Goal: Task Accomplishment & Management: Complete application form

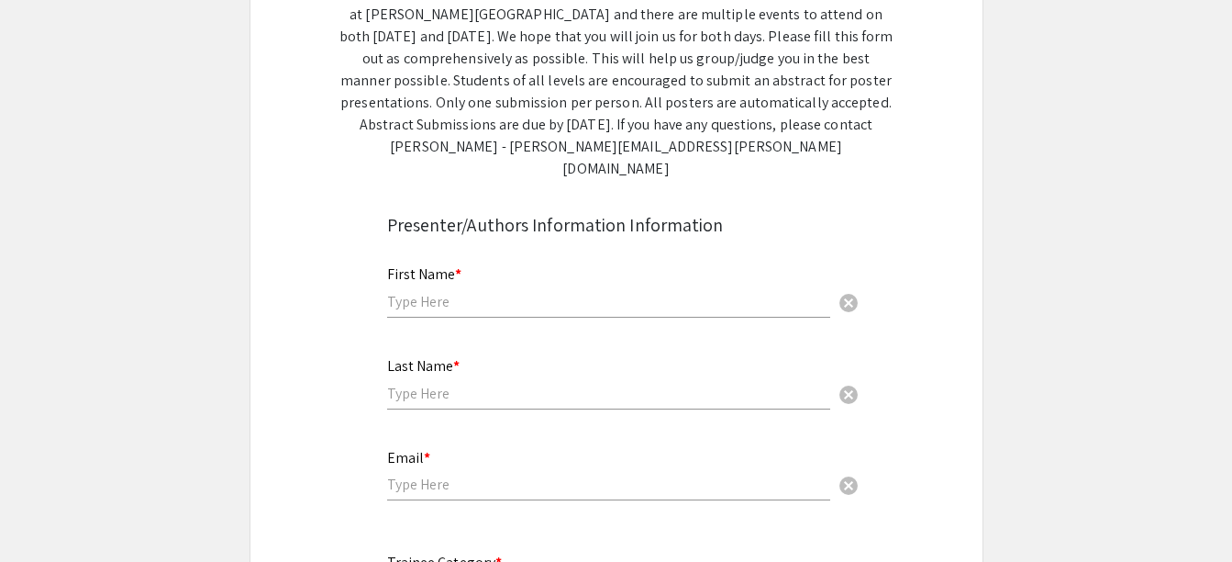
scroll to position [354, 0]
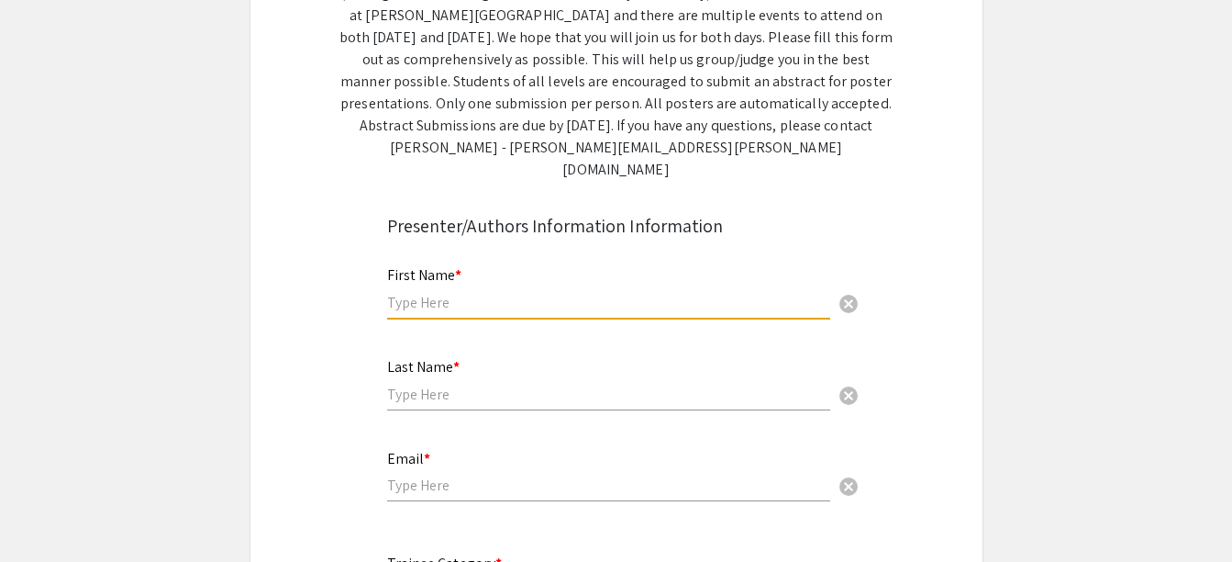
click at [555, 293] on input "text" at bounding box center [608, 302] width 443 height 19
type input "Ama"
click at [407, 385] on input "text" at bounding box center [608, 394] width 443 height 19
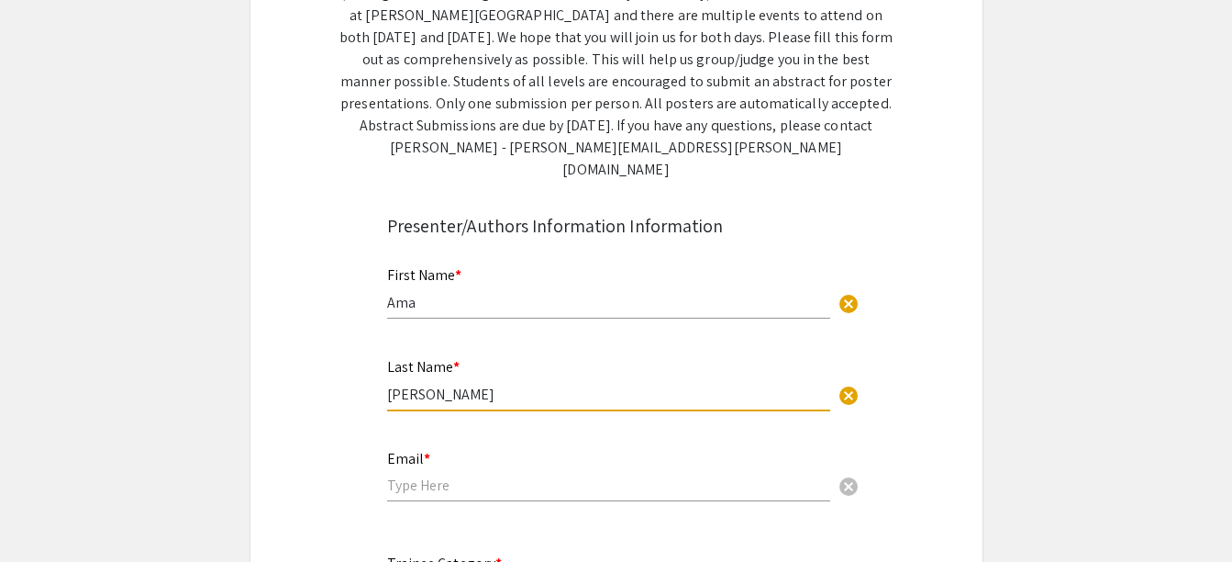
type input "Ackon-Annan"
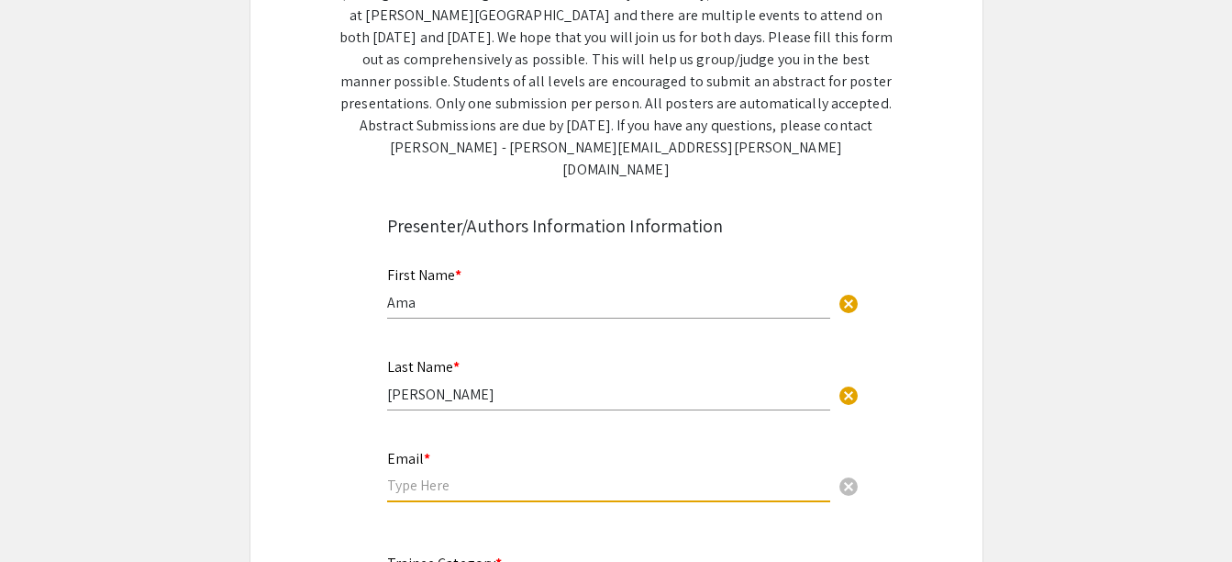
click at [416, 475] on input "email" at bounding box center [608, 484] width 443 height 19
type input "asa00027@mix.wvu.edu"
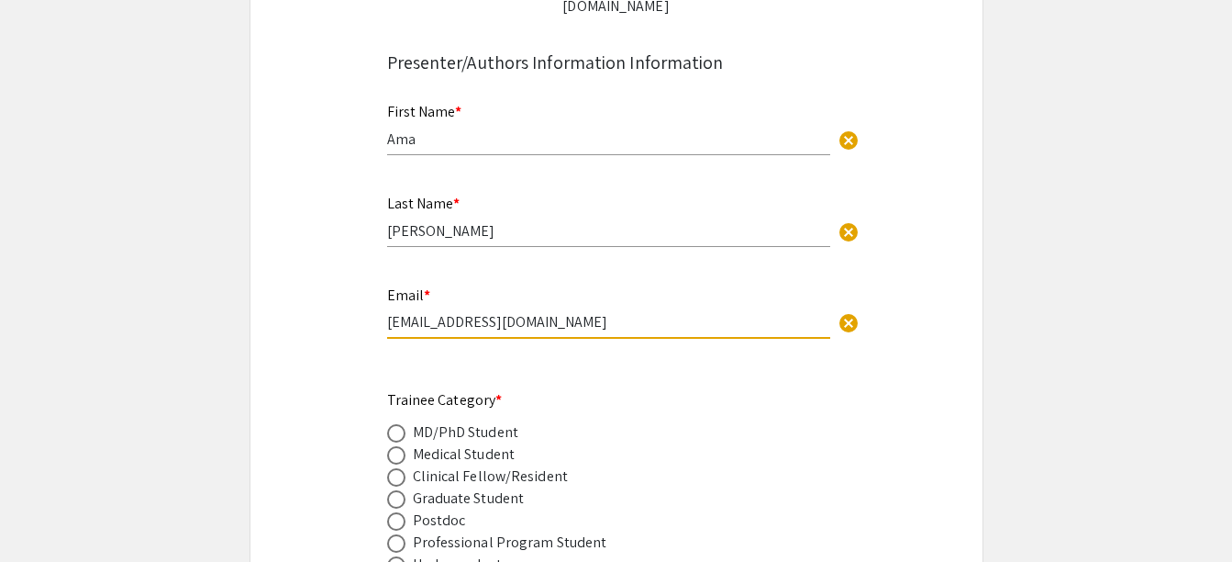
scroll to position [610, 0]
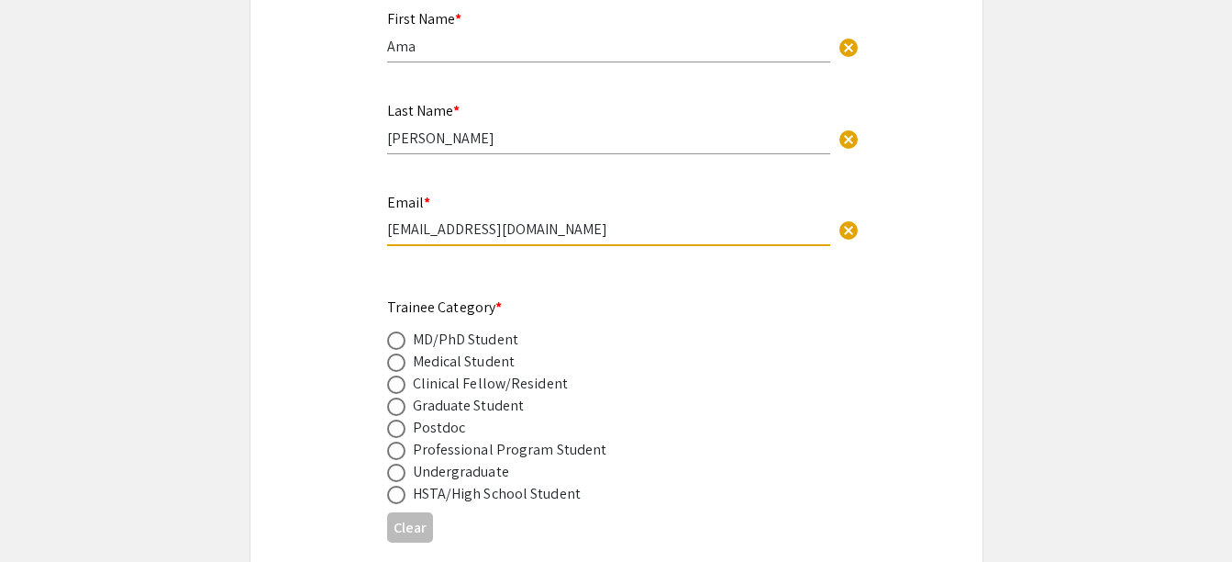
click at [439, 461] on div "Undergraduate" at bounding box center [461, 472] width 96 height 22
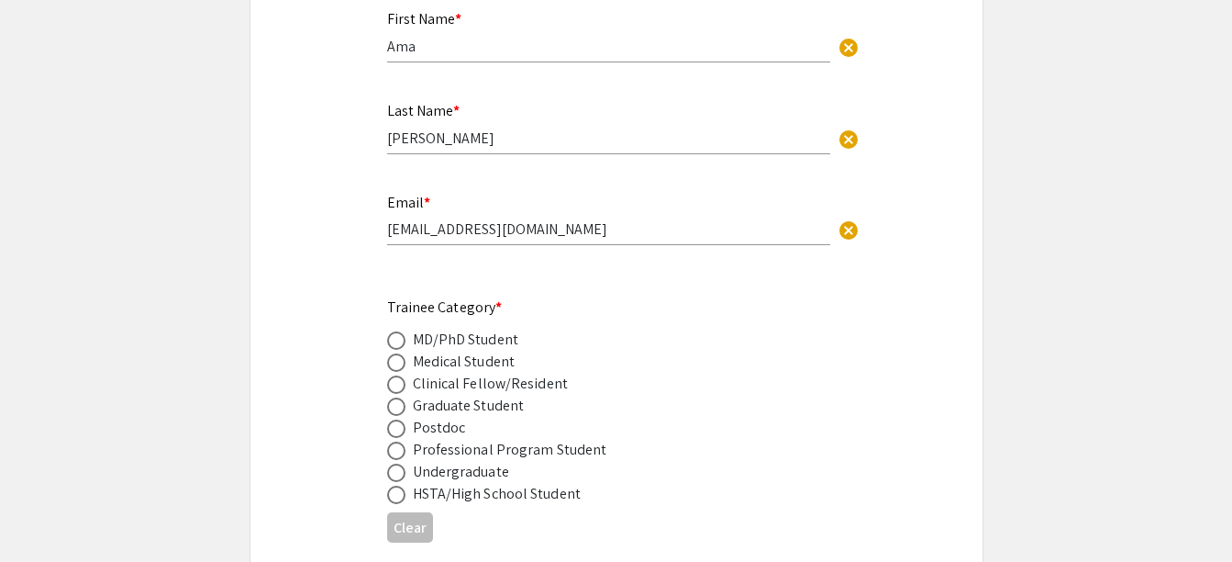
click at [402, 463] on span at bounding box center [396, 472] width 18 height 18
click at [402, 463] on input "radio" at bounding box center [396, 472] width 18 height 18
radio input "true"
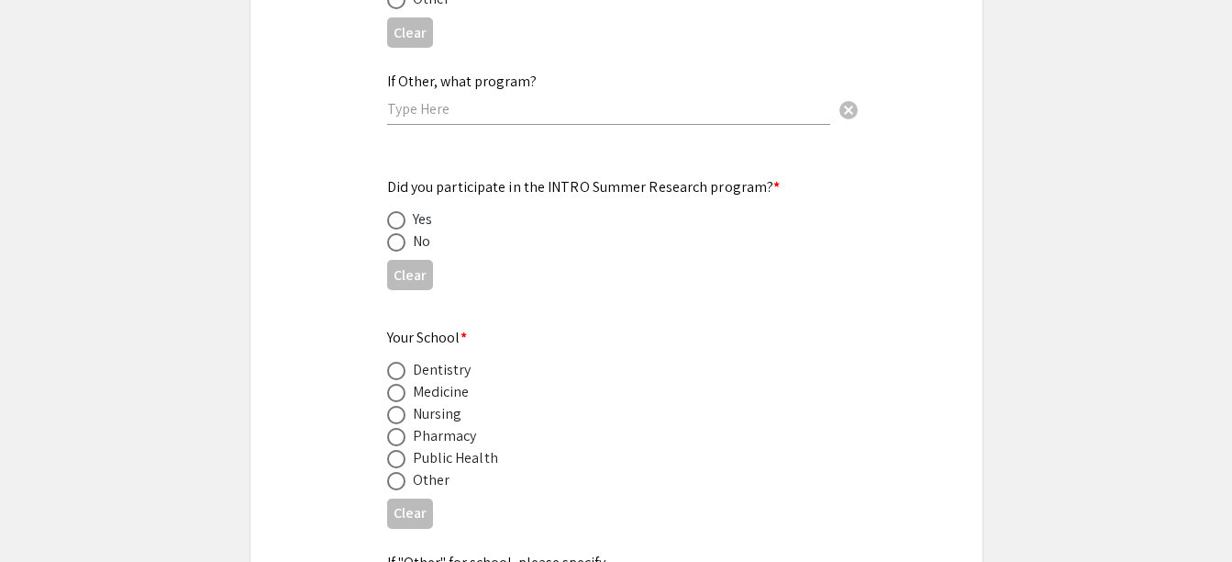
scroll to position [1785, 0]
click at [398, 232] on span at bounding box center [396, 241] width 18 height 18
click at [398, 232] on input "radio" at bounding box center [396, 241] width 18 height 18
radio input "true"
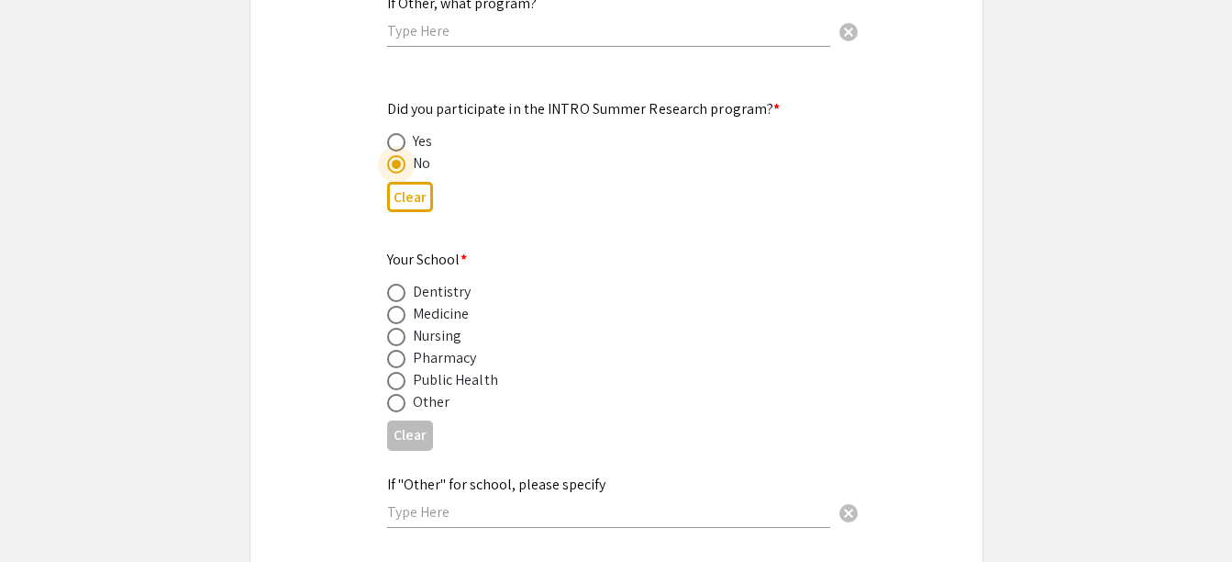
scroll to position [1863, 0]
click at [403, 305] on span at bounding box center [396, 314] width 18 height 18
click at [403, 305] on input "radio" at bounding box center [396, 314] width 18 height 18
radio input "true"
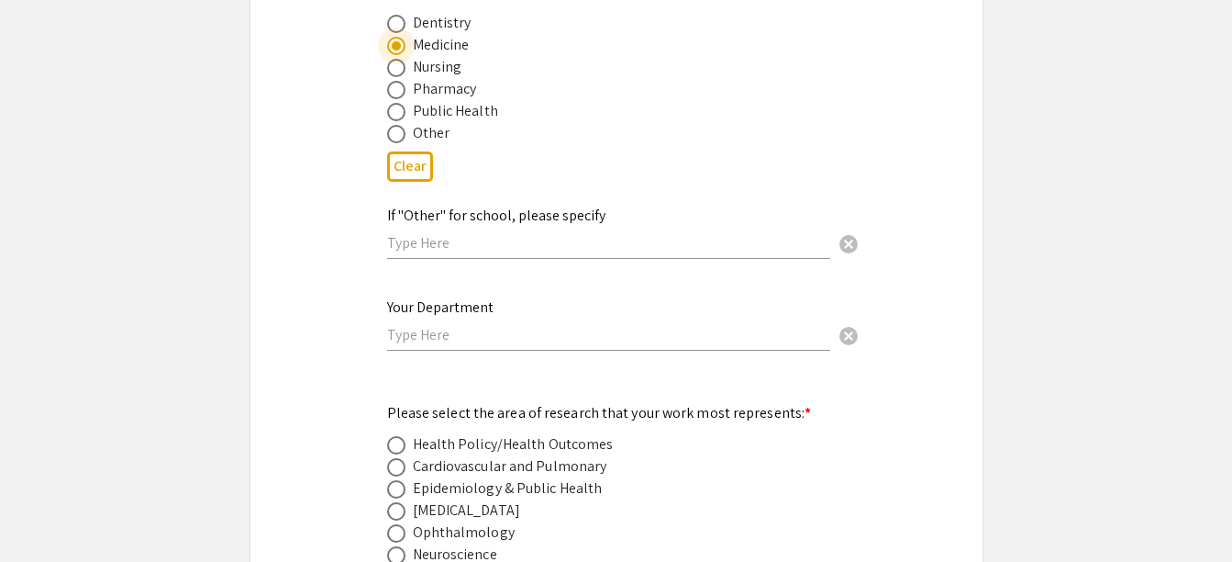
scroll to position [2132, 0]
click at [511, 324] on input "text" at bounding box center [608, 333] width 443 height 19
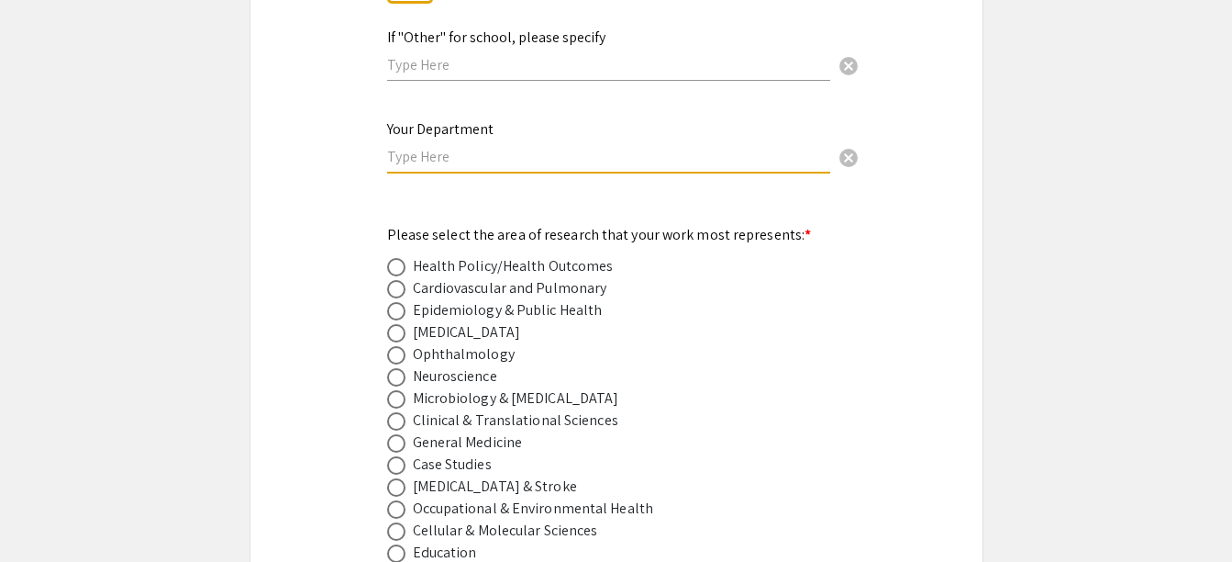
scroll to position [2313, 0]
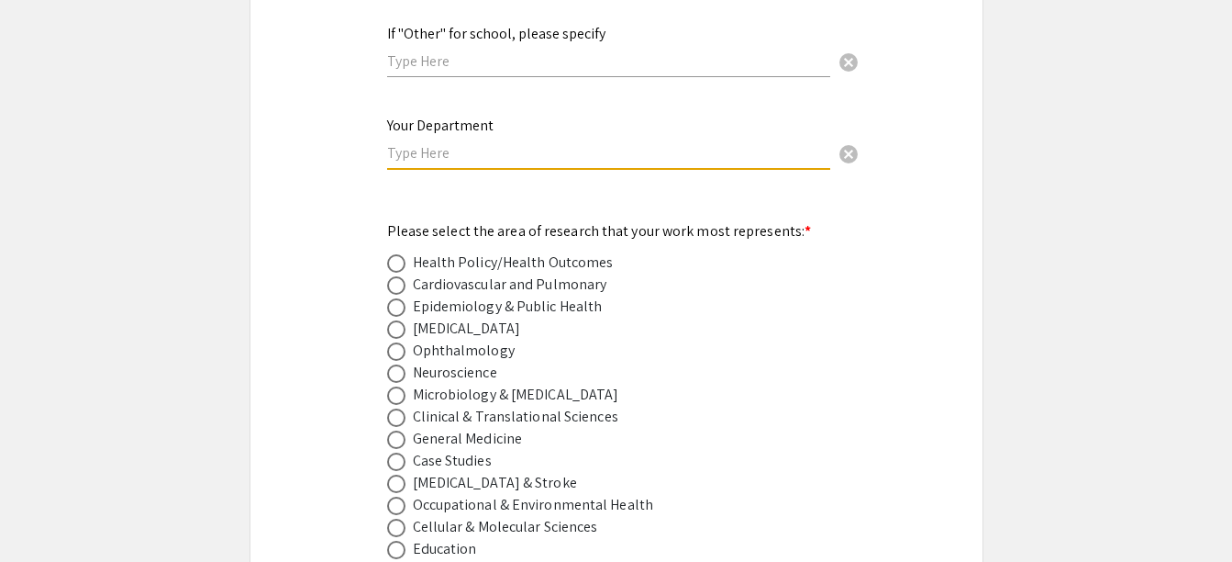
click at [614, 221] on mat-label "Please select the area of research that your work most represents: *" at bounding box center [599, 230] width 425 height 19
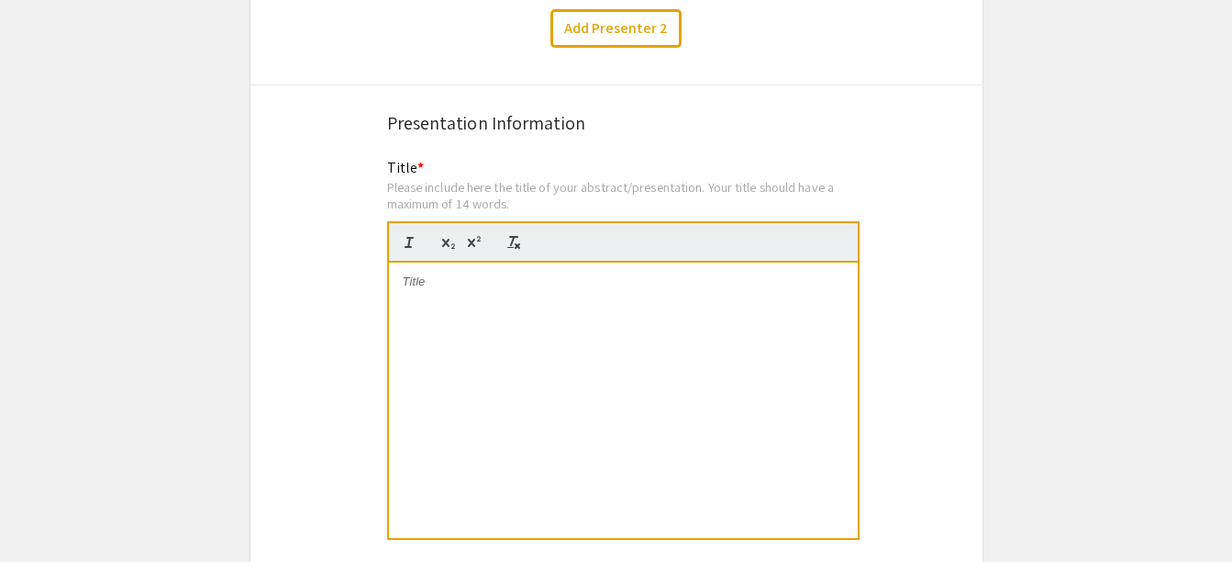
scroll to position [3250, 0]
click at [608, 340] on div at bounding box center [623, 399] width 469 height 275
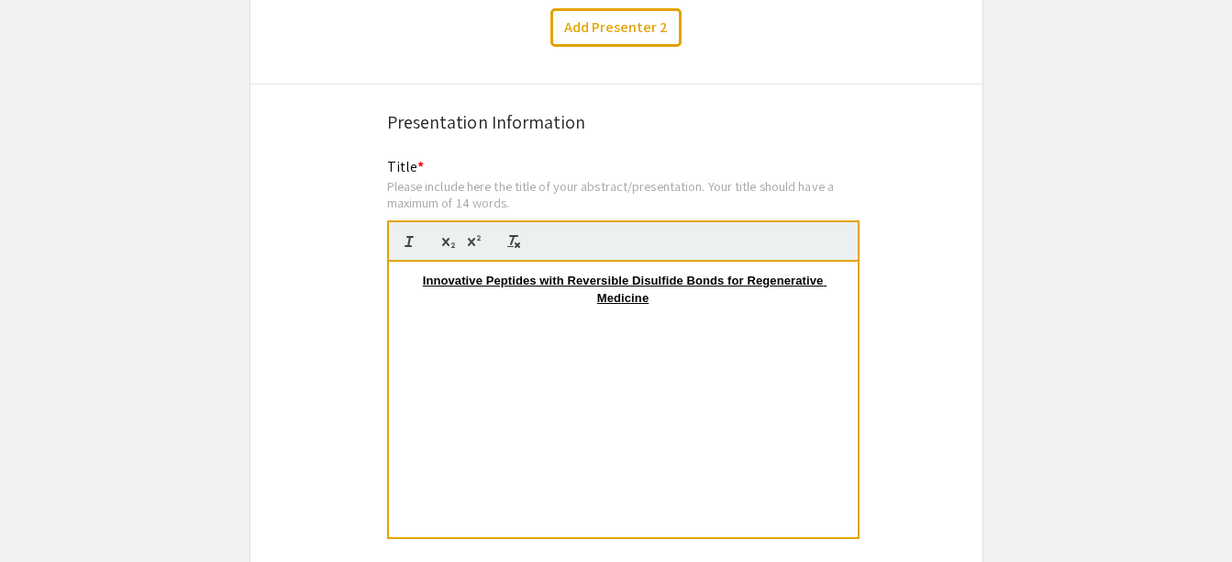
click at [420, 273] on p "Innovative Peptides with Reversible Disulfide Bonds for Regenerative Medicine" at bounding box center [623, 290] width 441 height 34
click at [487, 329] on div "Innovative Peptides with Reversible Disulfide Bonds for Regenerative Medicine" at bounding box center [623, 399] width 469 height 275
click at [450, 307] on div "Innovative Peptides with Reversible Disulfide Bonds for Regenerative Medicine" at bounding box center [623, 399] width 469 height 275
click at [423, 273] on u "Innovative Peptides with Reversible Disulfide Bonds for Regenerative Medicine" at bounding box center [625, 288] width 404 height 30
click at [610, 279] on u "Innovative Peptides with Reversible Disulfide Bonds for Regenerative Medicine" at bounding box center [625, 288] width 404 height 30
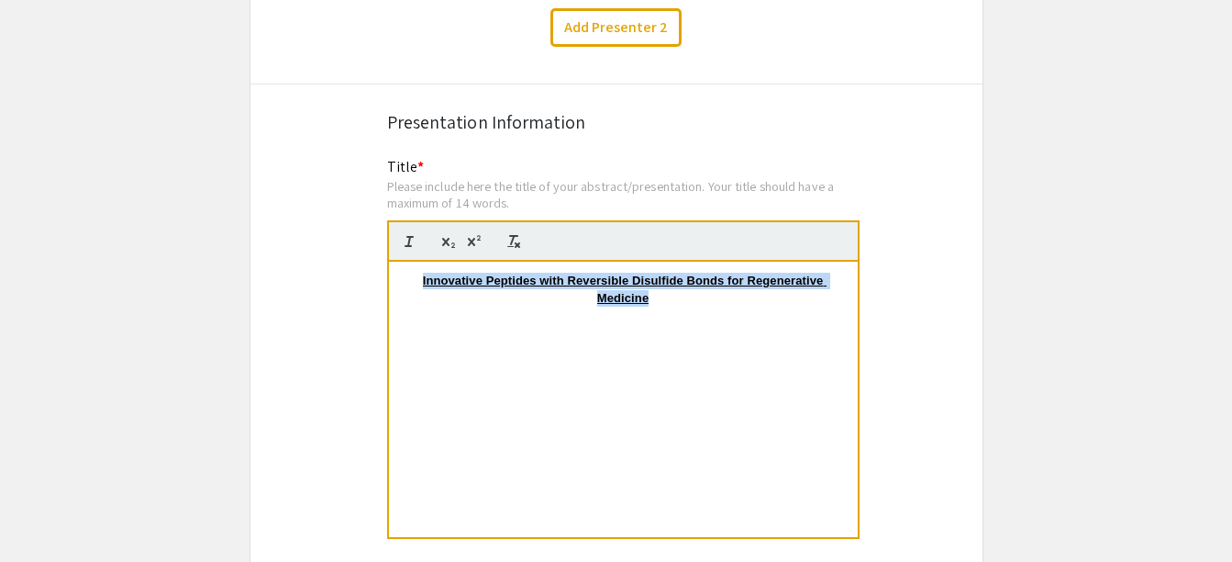
drag, startPoint x: 709, startPoint y: 273, endPoint x: 345, endPoint y: 248, distance: 365.2
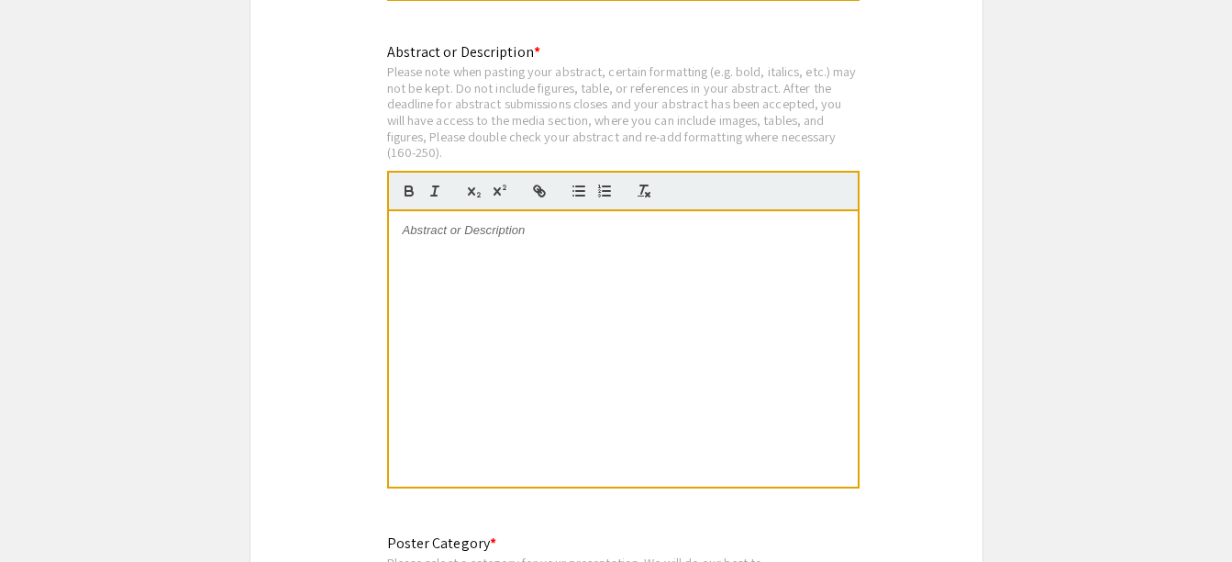
scroll to position [3786, 0]
click at [804, 282] on div at bounding box center [623, 349] width 469 height 275
click at [577, 295] on div at bounding box center [623, 349] width 469 height 275
click at [552, 255] on div at bounding box center [623, 349] width 469 height 275
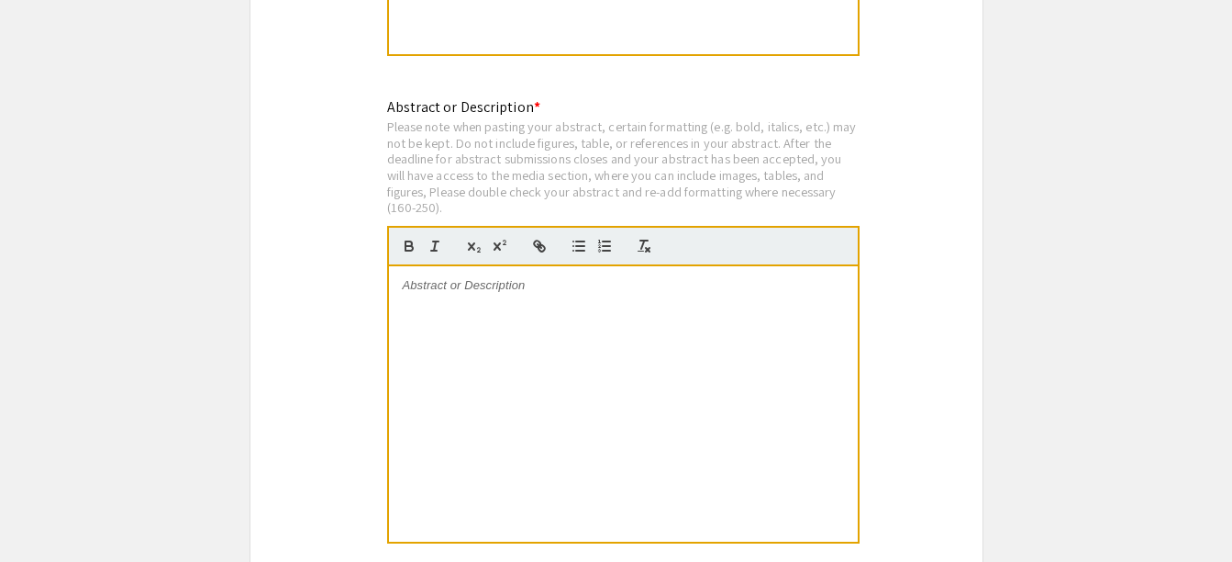
scroll to position [3731, 0]
click at [522, 283] on div at bounding box center [623, 404] width 469 height 275
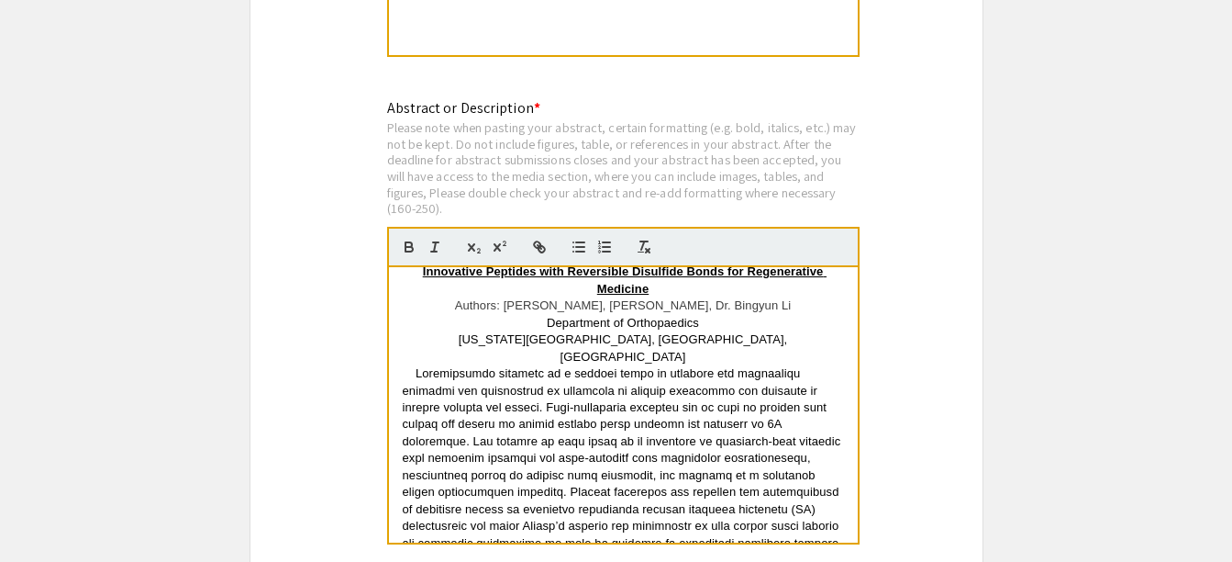
scroll to position [0, 0]
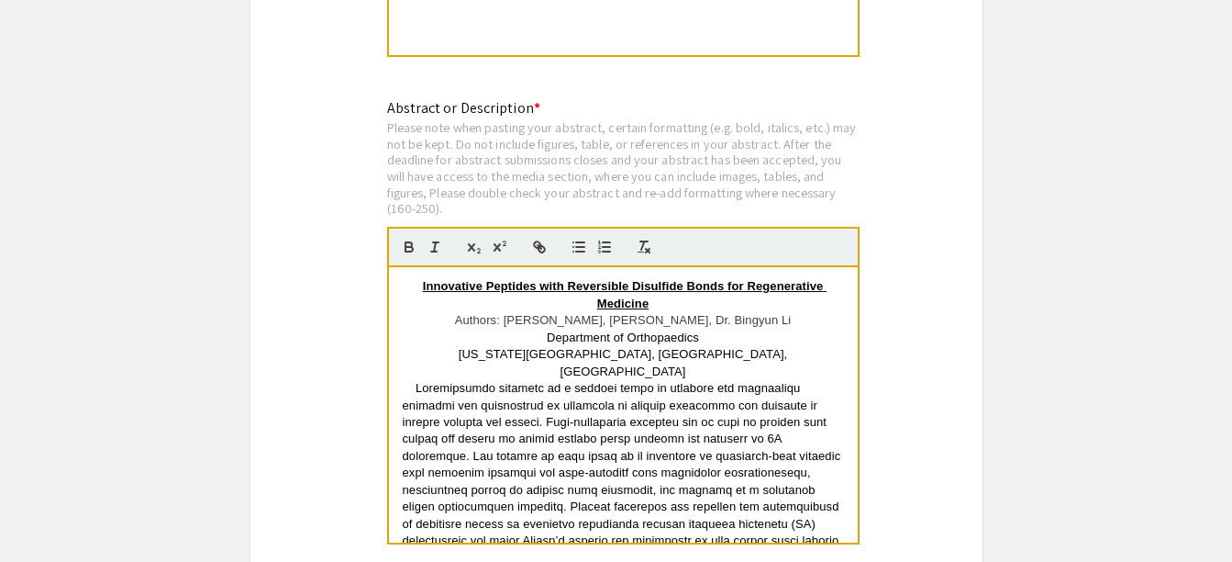
click at [659, 287] on p "Innovative Peptides with Reversible Disulfide Bonds for Regenerative Medicine" at bounding box center [623, 295] width 441 height 34
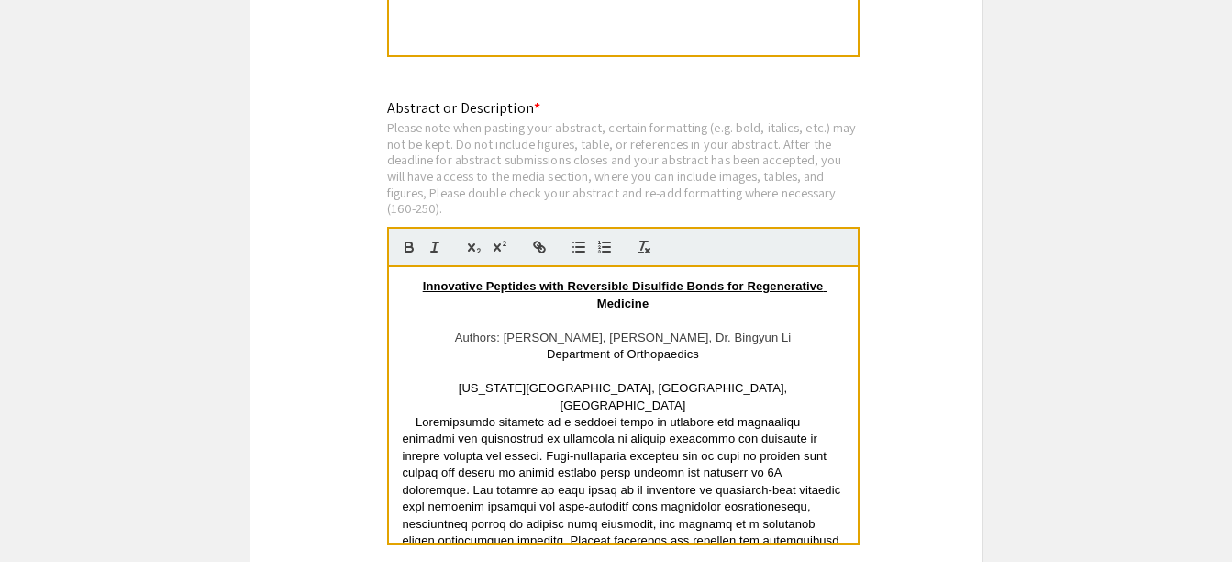
click at [666, 363] on p at bounding box center [623, 371] width 441 height 17
click at [732, 380] on p "West Virginia University, Morgantown, WV" at bounding box center [623, 397] width 441 height 34
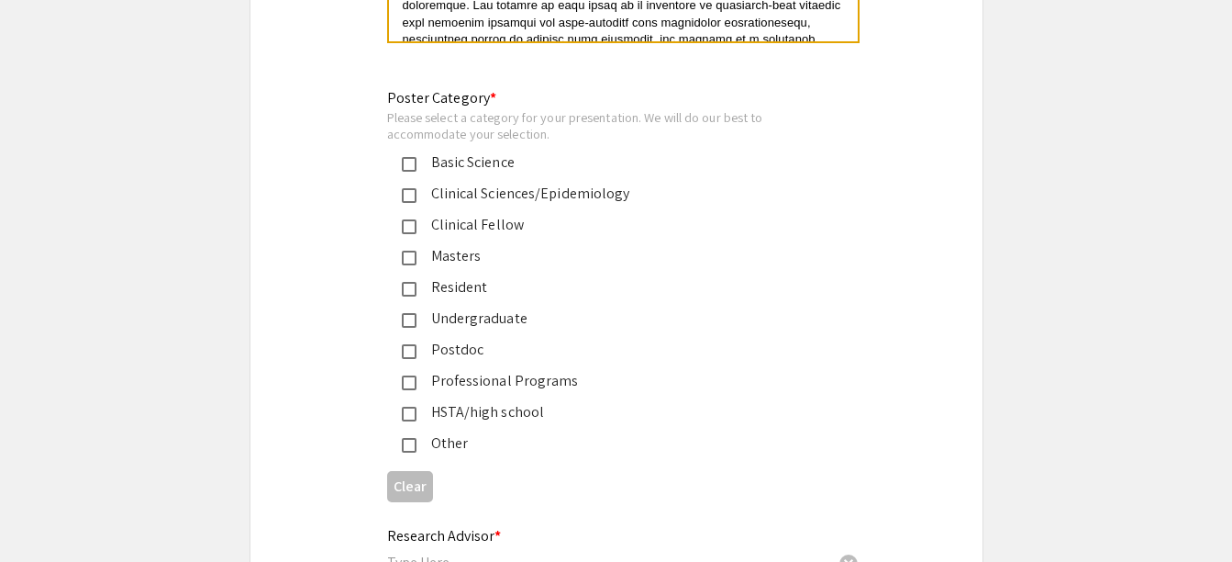
scroll to position [4233, 0]
click at [512, 307] on div "Undergraduate" at bounding box center [609, 318] width 385 height 22
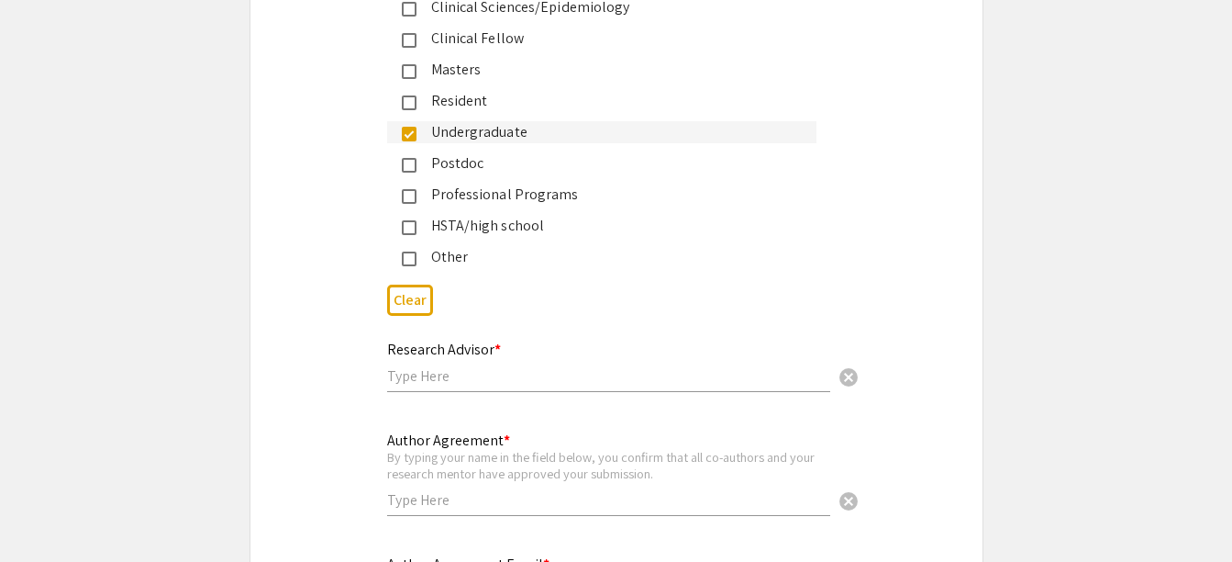
scroll to position [4442, 0]
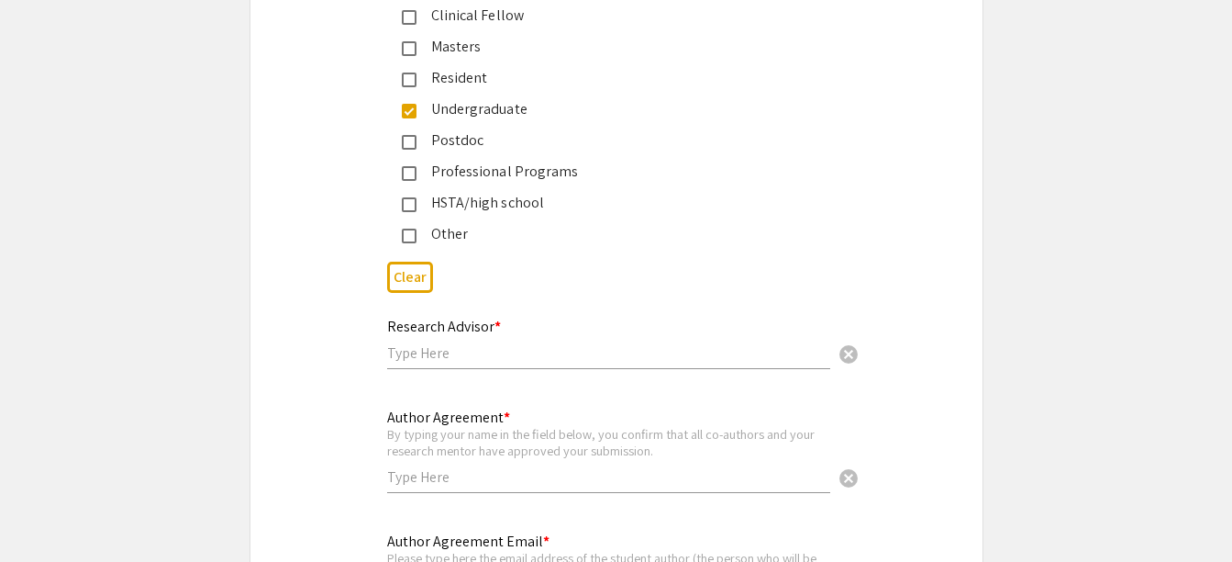
click at [711, 343] on input "text" at bounding box center [608, 352] width 443 height 19
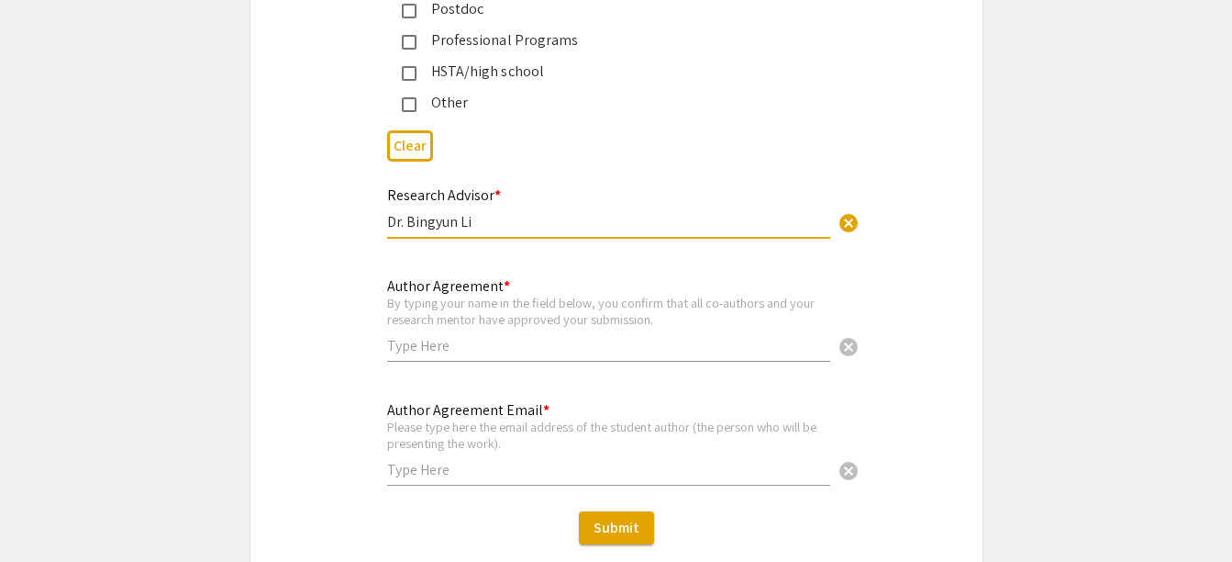
scroll to position [4574, 0]
type input "Dr. Bingyun Li"
click at [621, 335] on input "text" at bounding box center [608, 344] width 443 height 19
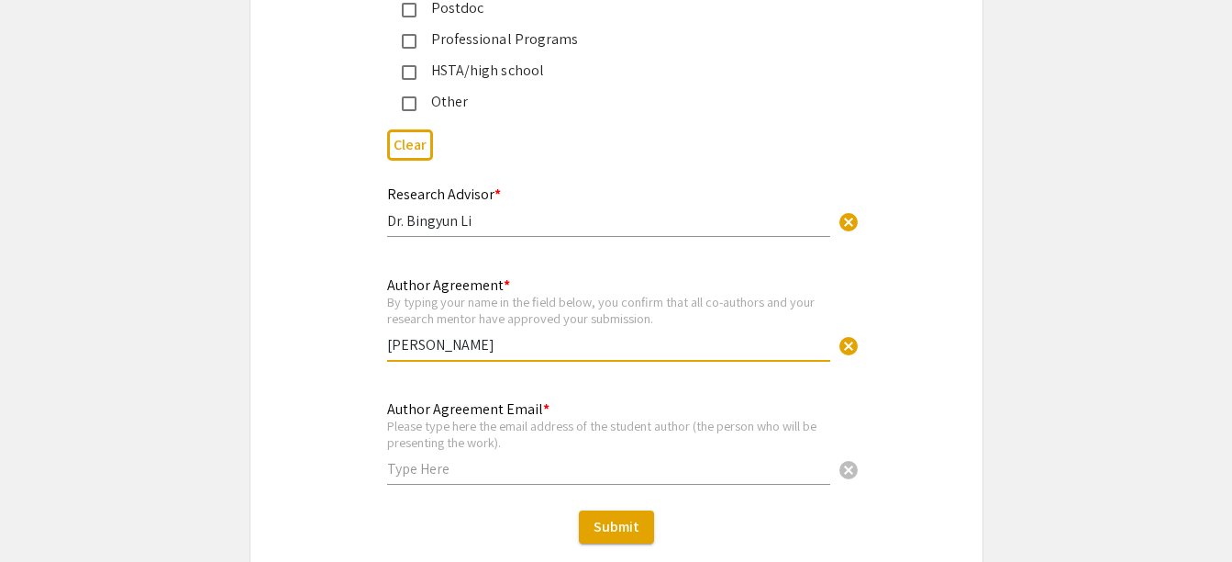
type input "Ama Ackon-Annan"
click at [491, 435] on div "Author Agreement Email * Please type here the email address of the student auth…" at bounding box center [608, 434] width 443 height 102
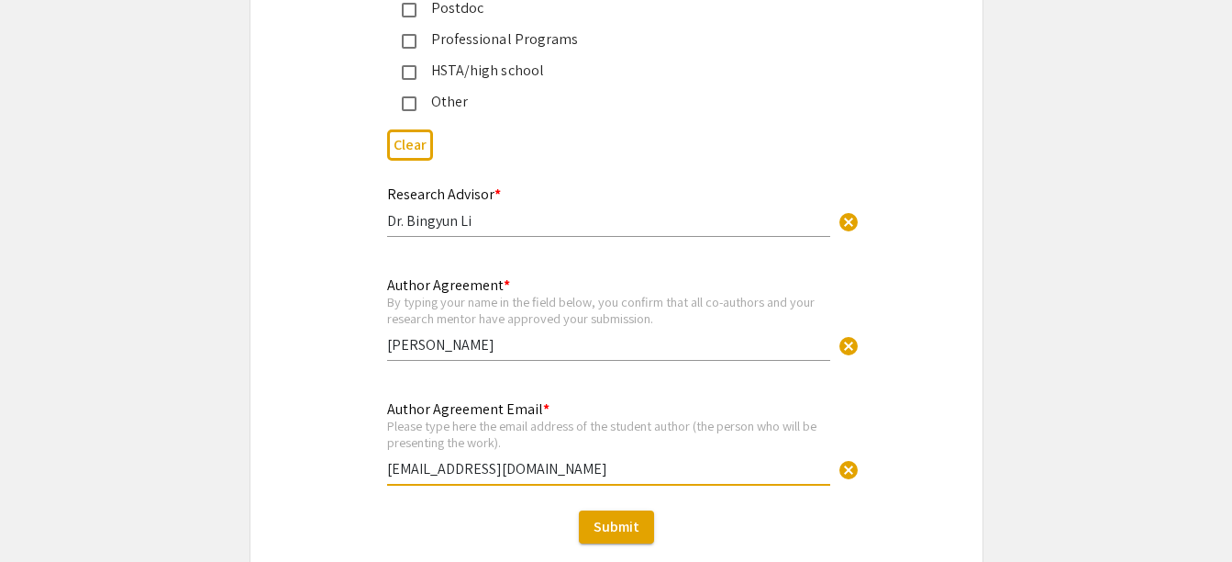
type input "asa00027@mix.wvu.edu"
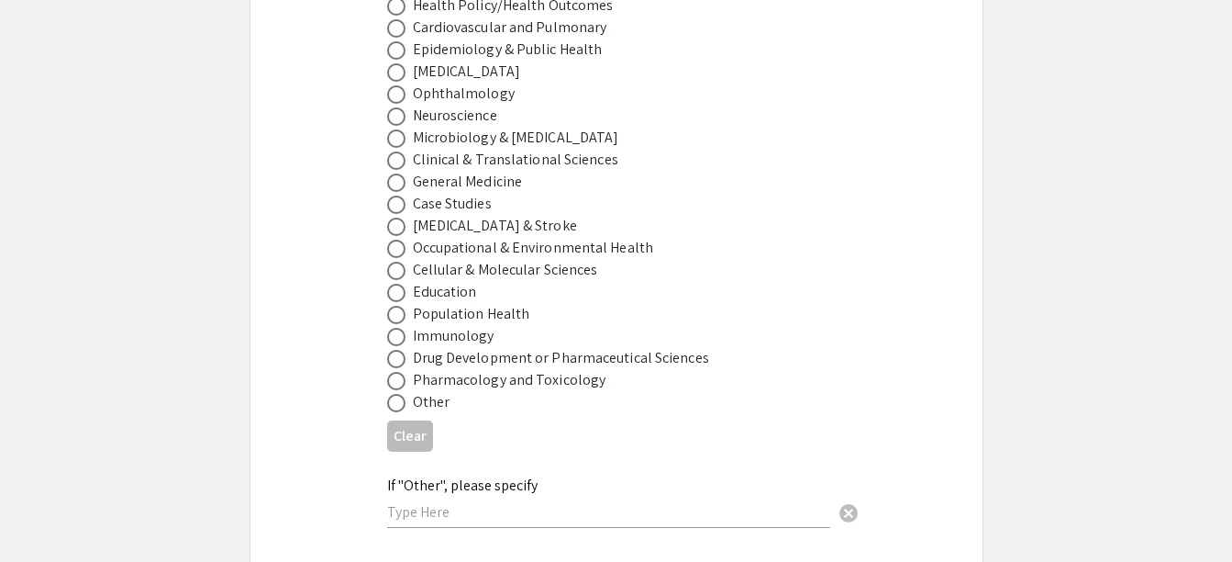
scroll to position [2570, 0]
click at [691, 346] on div "Drug Development or Pharmaceutical Sciences" at bounding box center [561, 357] width 296 height 22
click at [395, 349] on span at bounding box center [396, 358] width 18 height 18
click at [395, 349] on input "radio" at bounding box center [396, 358] width 18 height 18
radio input "true"
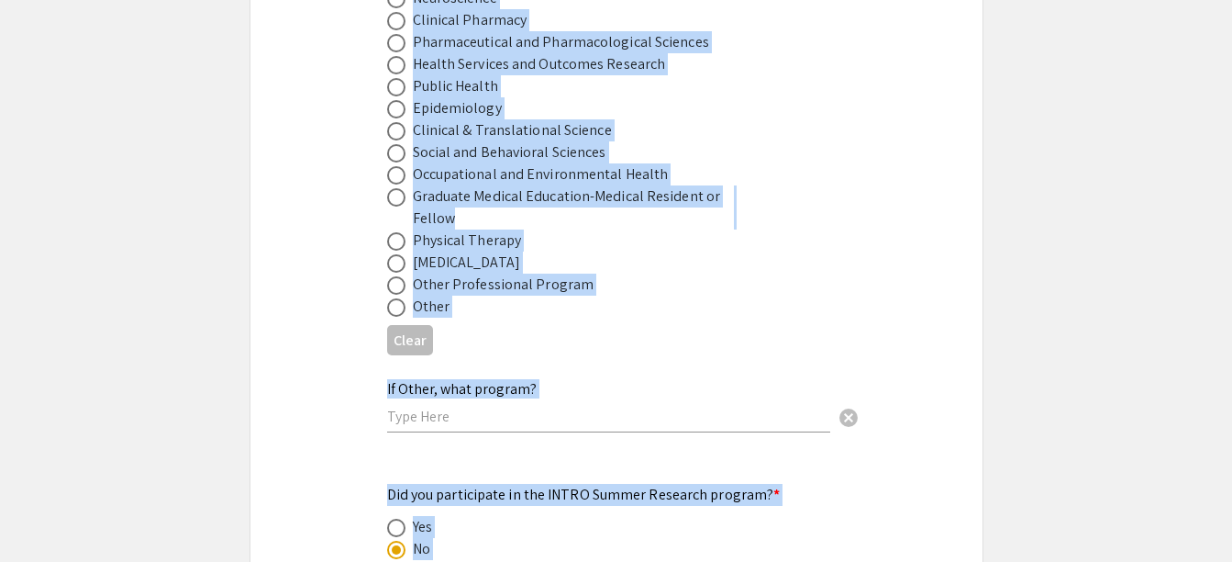
scroll to position [1678, 0]
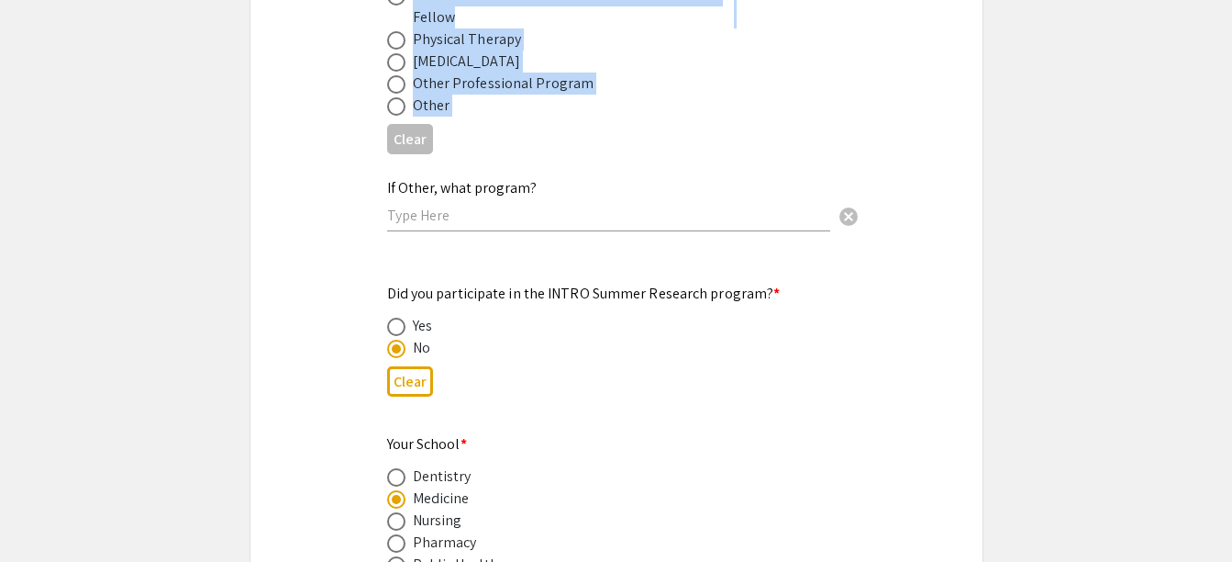
drag, startPoint x: 382, startPoint y: 74, endPoint x: 559, endPoint y: 117, distance: 182.1
copy app-form-preview-multi-select-field "Name of program * Dentistry Endodontics, Prosthodontics, and Orthodontics Denta…"
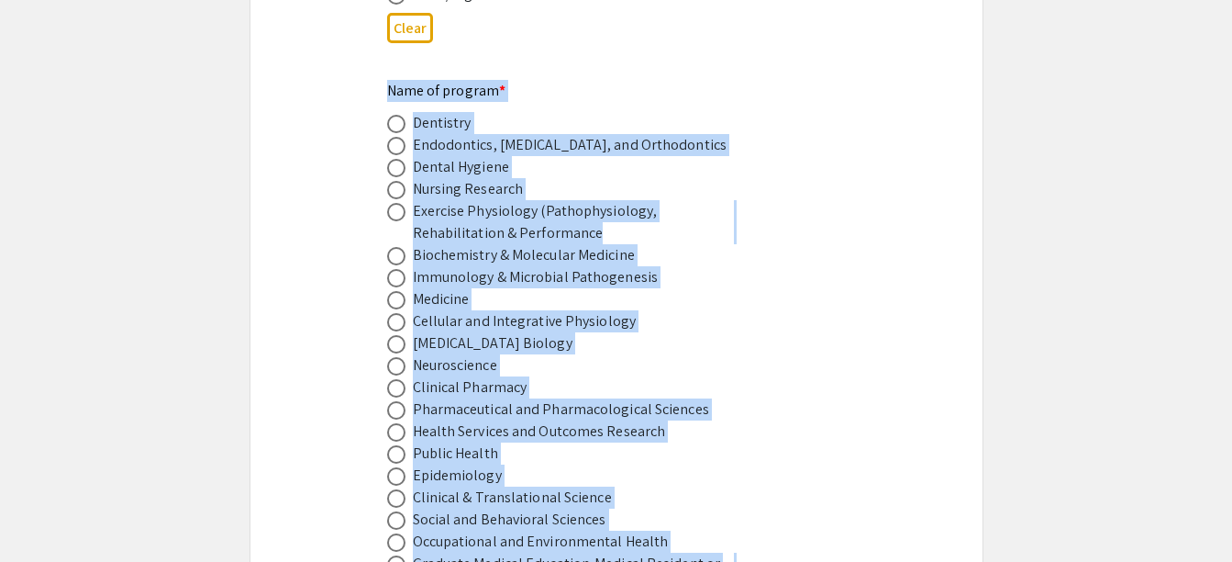
scroll to position [1109, 0]
click at [705, 81] on div "Name of program * Dentistry Endodontics, Prosthodontics, and Orthodontics Denta…" at bounding box center [601, 383] width 429 height 605
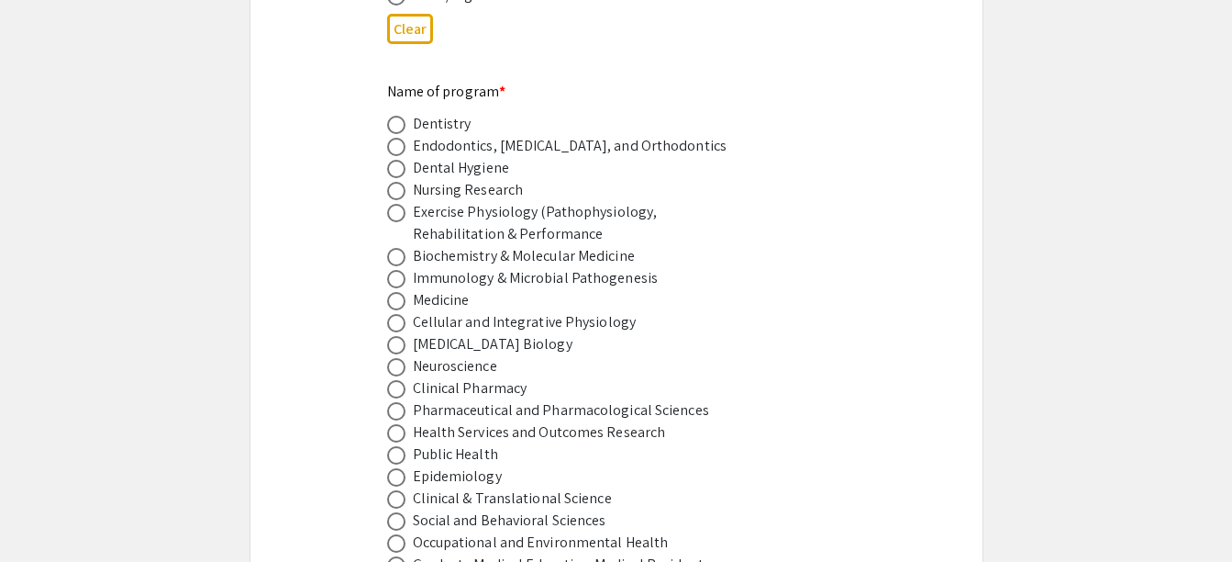
click at [394, 248] on span at bounding box center [396, 257] width 18 height 18
click at [394, 248] on input "radio" at bounding box center [396, 257] width 18 height 18
radio input "true"
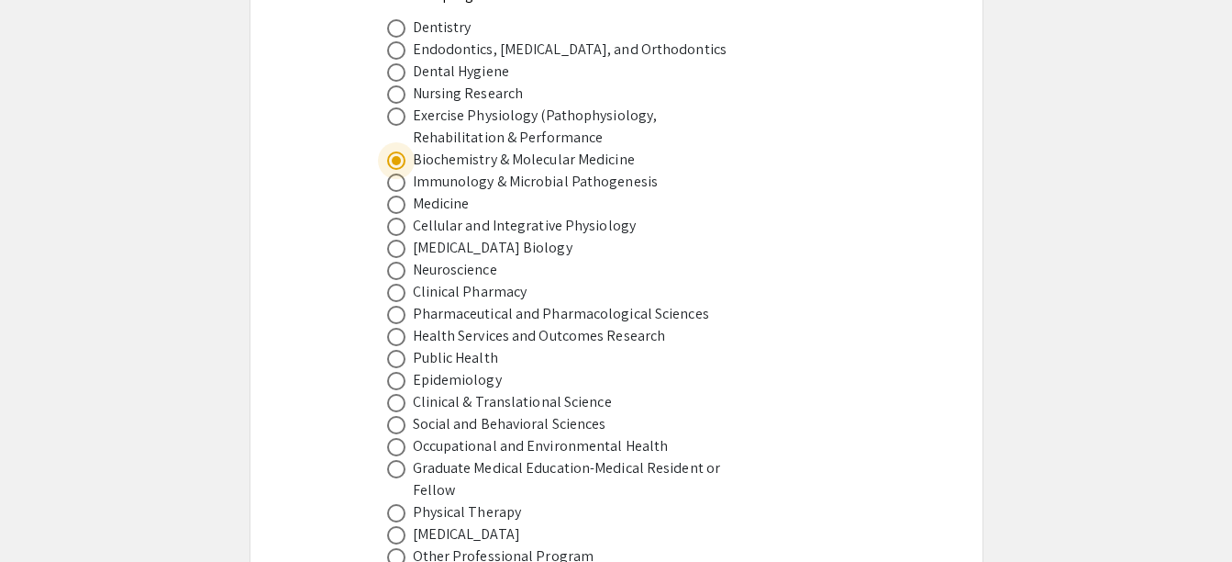
scroll to position [1206, 0]
click at [406, 195] on label at bounding box center [400, 204] width 26 height 18
click at [406, 195] on input "radio" at bounding box center [396, 204] width 18 height 18
radio input "true"
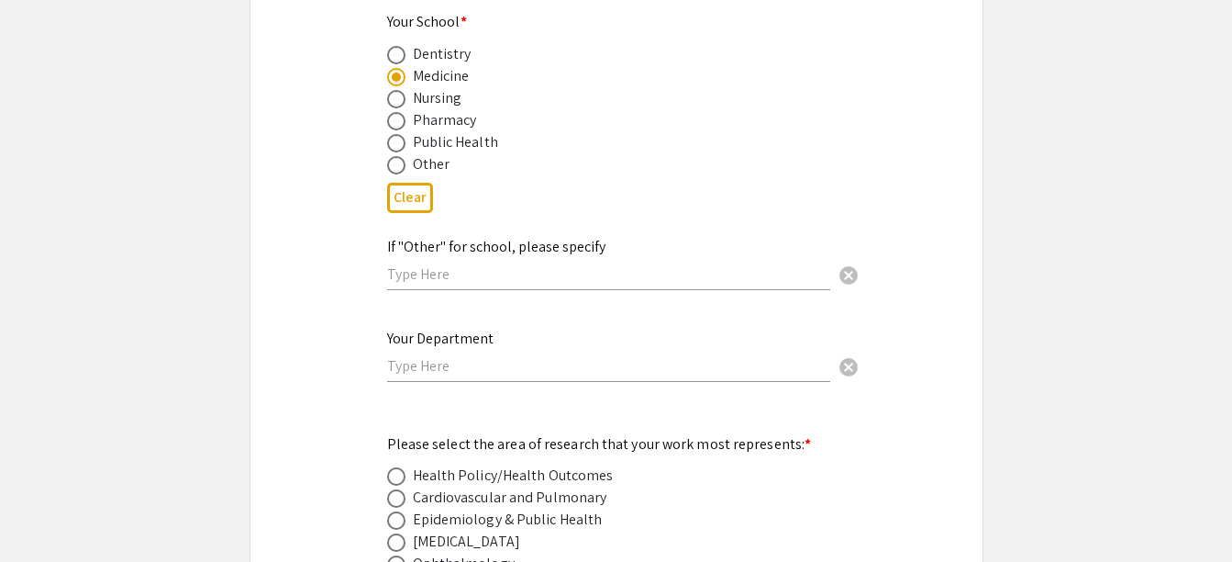
scroll to position [2101, 0]
click at [464, 263] on input "text" at bounding box center [608, 272] width 443 height 19
paste input "Orthopaedics"
type input "Orthopaedics"
click at [916, 301] on div "Symposium Presentation Submission Van Liere and WV IDeA Research Conference Ple…" at bounding box center [617, 530] width 734 height 5063
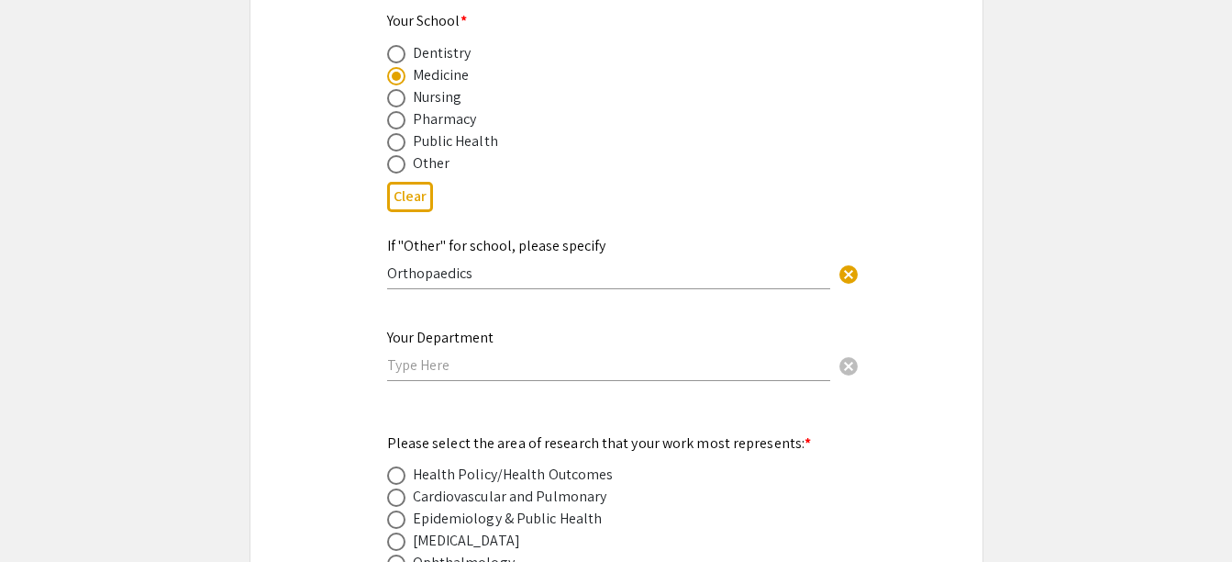
click at [446, 240] on div "If "Other" for school, please specify Orthopaedics cancel" at bounding box center [608, 254] width 443 height 70
click at [850, 263] on span "cancel" at bounding box center [849, 274] width 22 height 22
click at [497, 355] on input "text" at bounding box center [608, 364] width 443 height 19
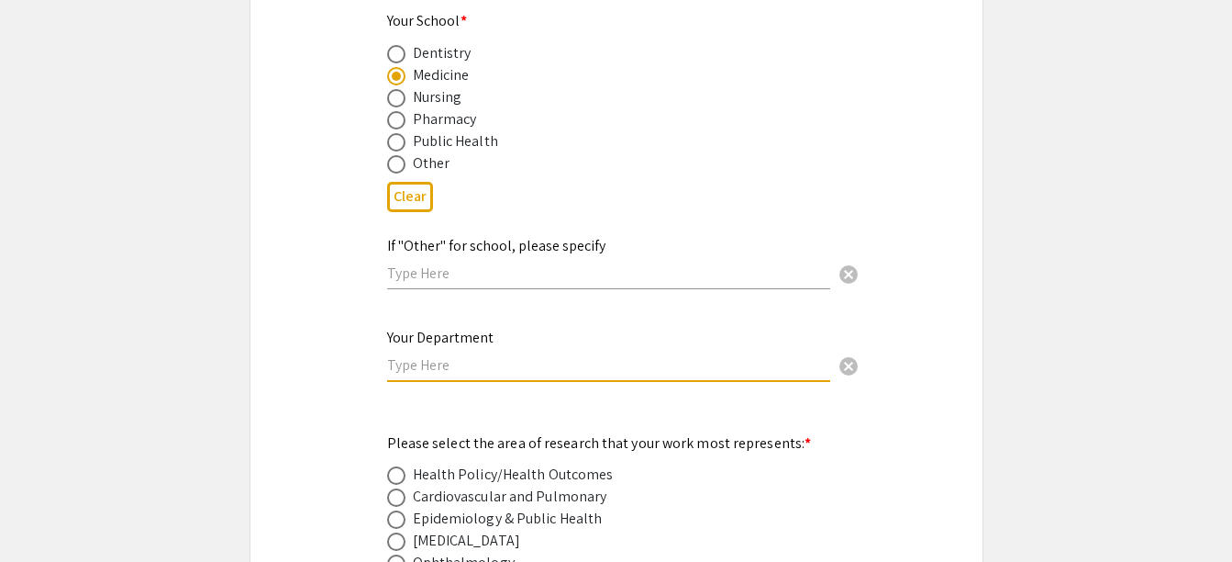
paste input "Orthopaedics"
type input "Orthopaedics"
click at [977, 347] on div "Symposium Presentation Submission Van Liere and WV IDeA Research Conference Ple…" at bounding box center [617, 530] width 734 height 5063
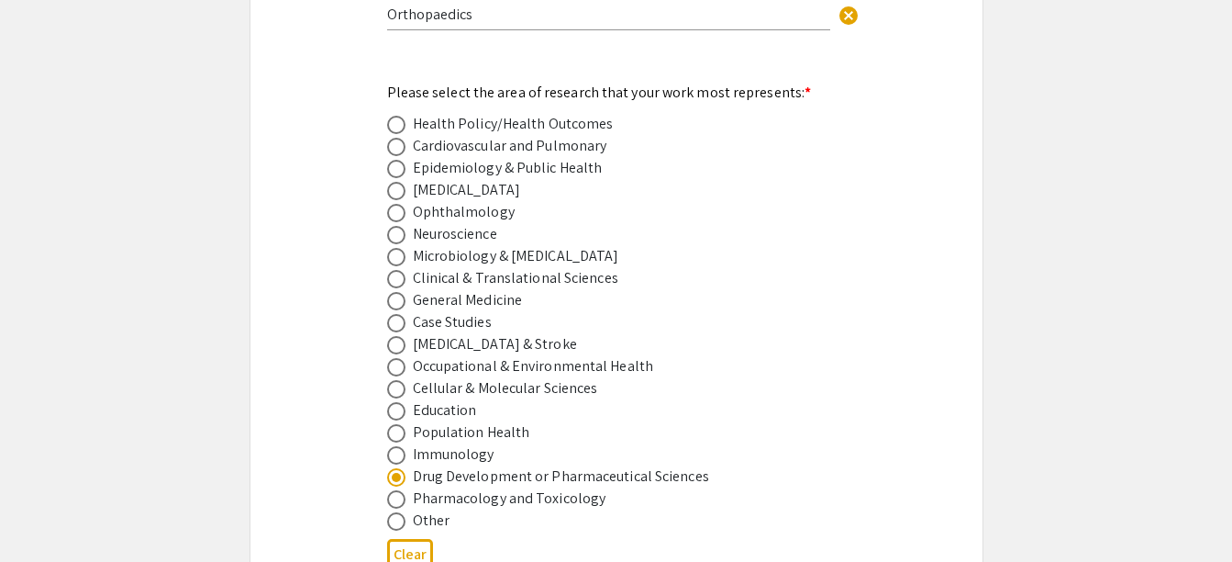
scroll to position [2452, 0]
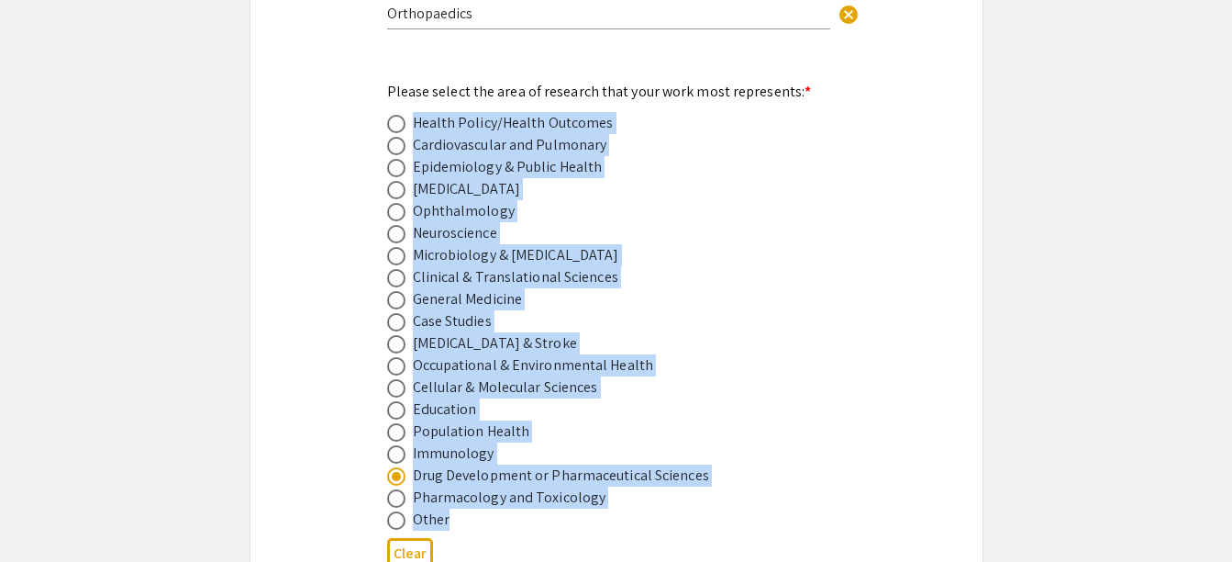
drag, startPoint x: 518, startPoint y: 503, endPoint x: 340, endPoint y: 92, distance: 447.7
click at [340, 92] on div "Symposium Presentation Submission Van Liere and WV IDeA Research Conference Ple…" at bounding box center [617, 178] width 734 height 5063
copy mat-radio-group "Health Policy/Health Outcomes Cardiovascular and Pulmonary Epidemiology & Publi…"
click at [399, 379] on span at bounding box center [396, 388] width 18 height 18
click at [399, 379] on input "radio" at bounding box center [396, 388] width 18 height 18
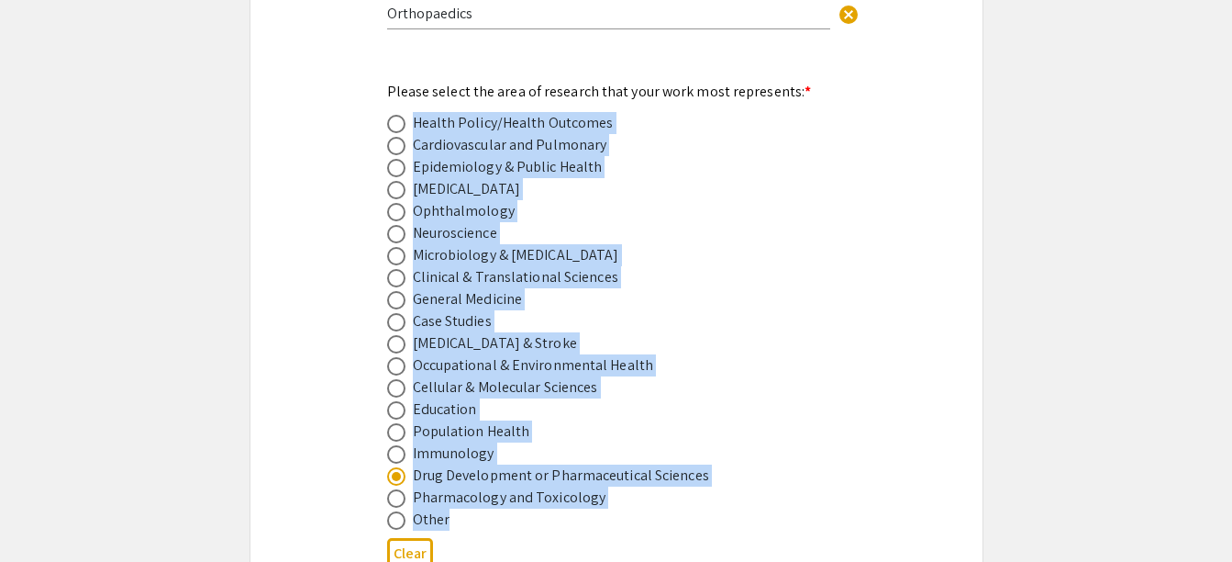
radio input "true"
click at [1039, 336] on app-submissions "Symposium Presentation Submission Van Liere and WV IDeA Research Conference Ple…" at bounding box center [616, 178] width 1232 height 5063
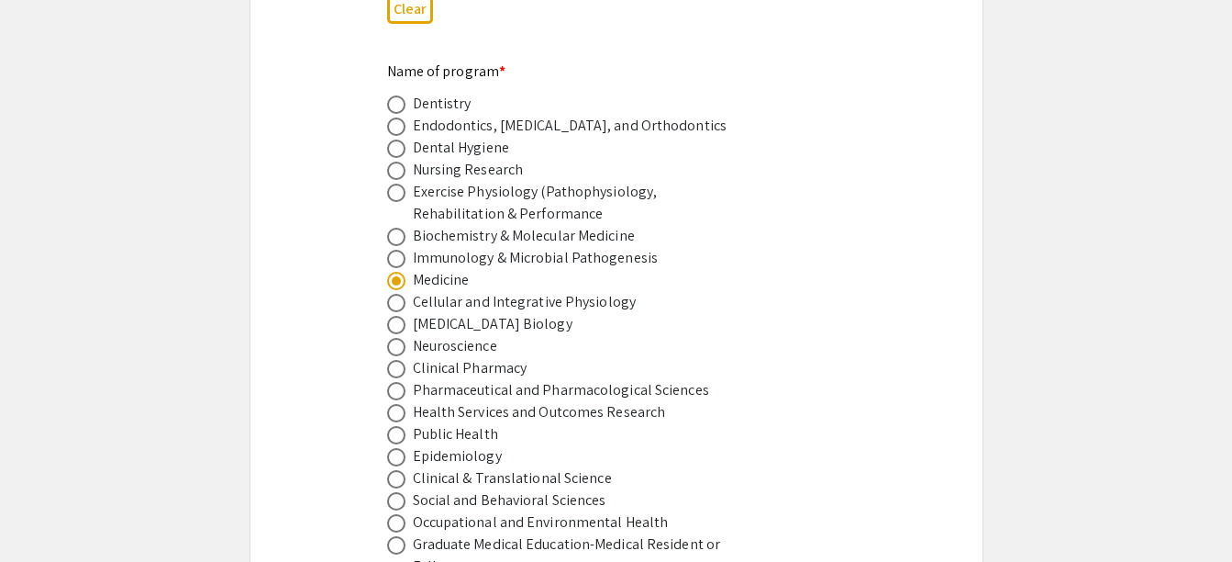
scroll to position [1130, 0]
click at [499, 61] on span "*" at bounding box center [502, 70] width 6 height 19
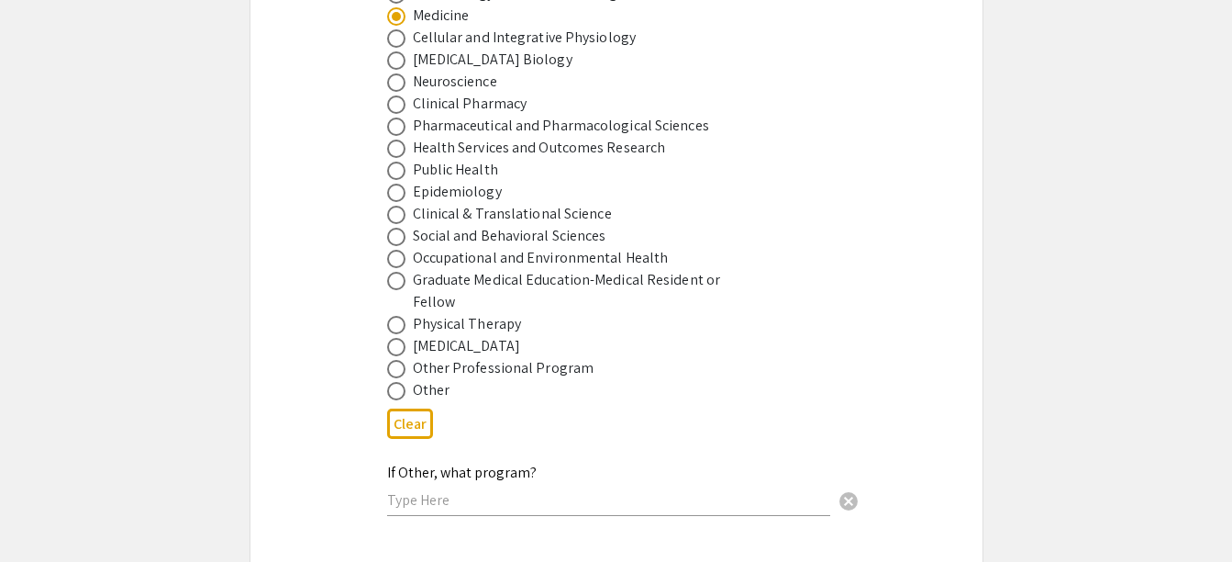
scroll to position [1396, 0]
click at [405, 379] on span at bounding box center [396, 388] width 18 height 18
click at [405, 379] on input "radio" at bounding box center [396, 388] width 18 height 18
radio input "true"
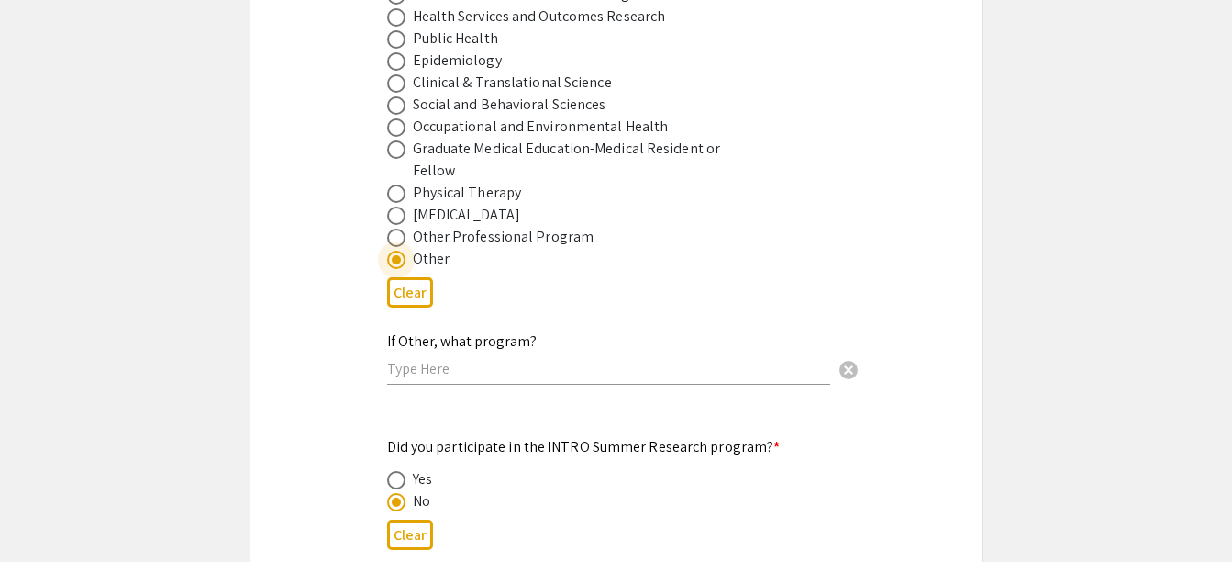
scroll to position [1535, 0]
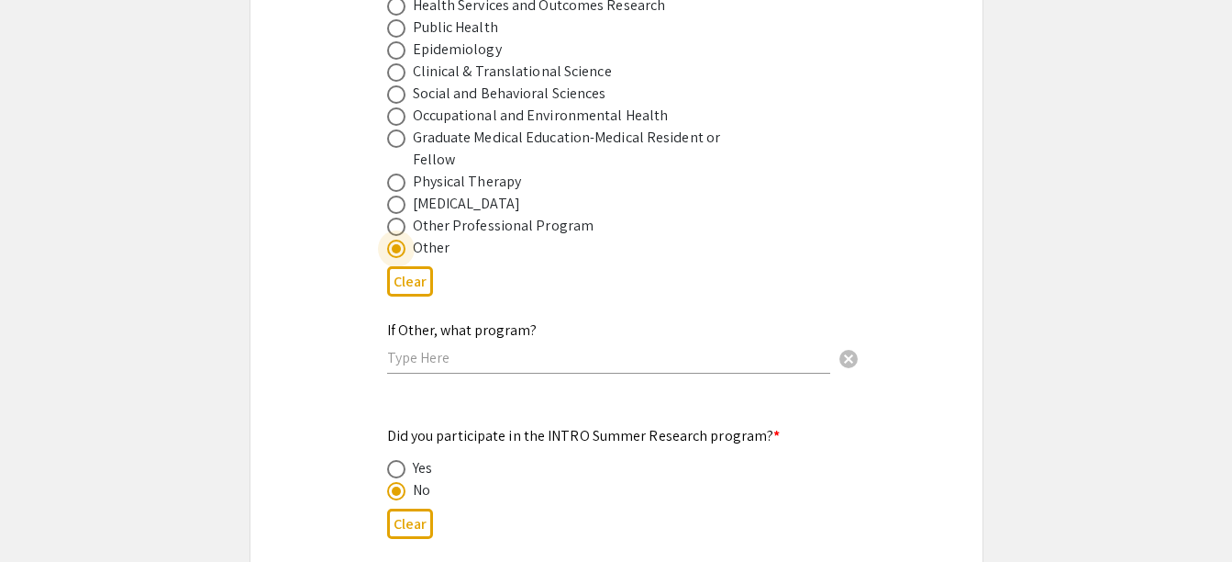
click at [519, 348] on input "text" at bounding box center [608, 357] width 443 height 19
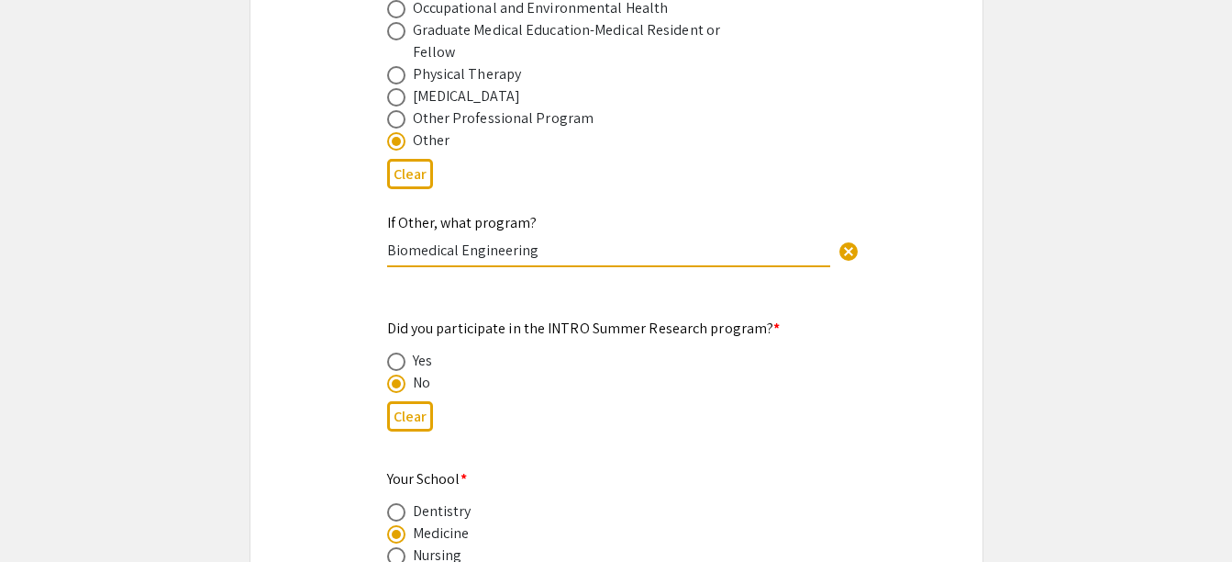
scroll to position [1693, 0]
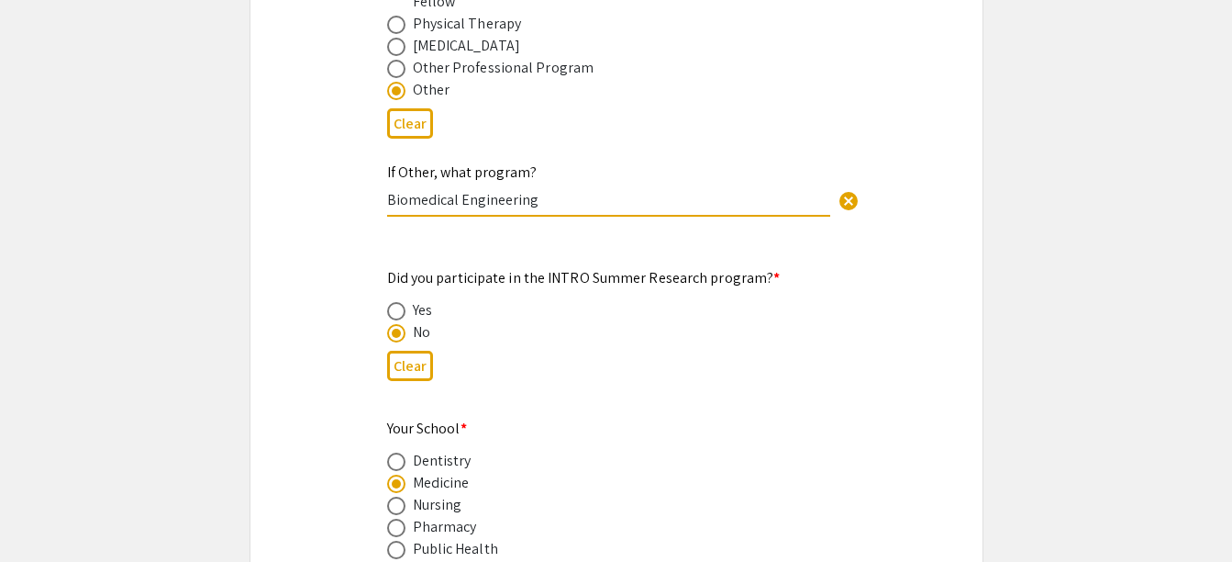
type input "Biomedical Engineering"
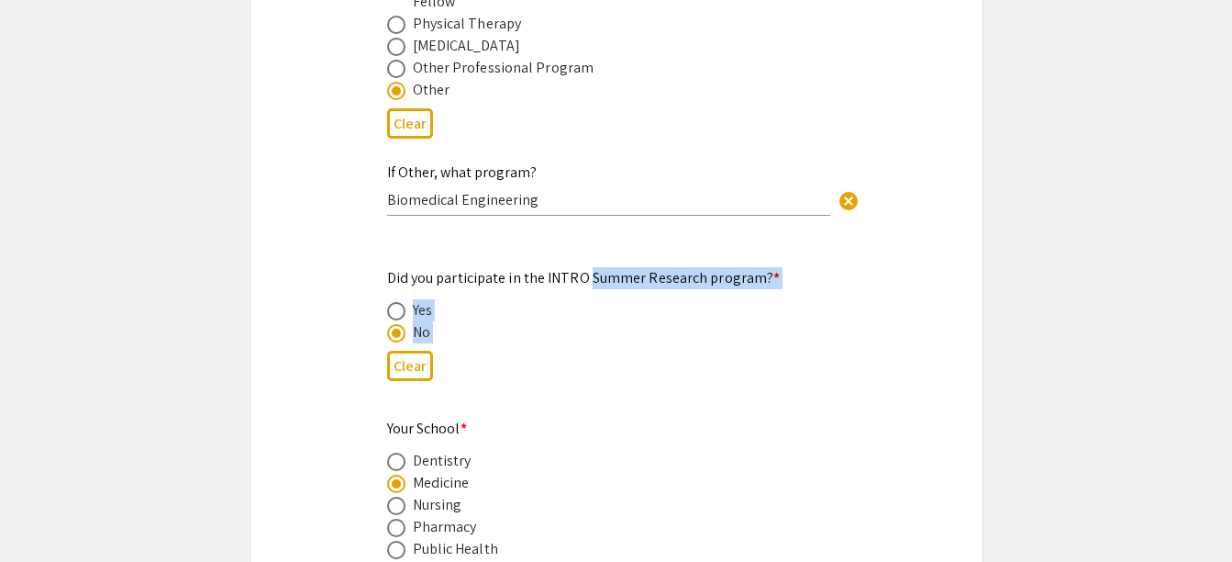
drag, startPoint x: 519, startPoint y: 340, endPoint x: 529, endPoint y: 229, distance: 111.4
click at [529, 229] on app-form-preview-presenter-fields "First Name * Ama cancel This field is required. Last Name * Ackon-Annan cancel …" at bounding box center [616, 176] width 459 height 2532
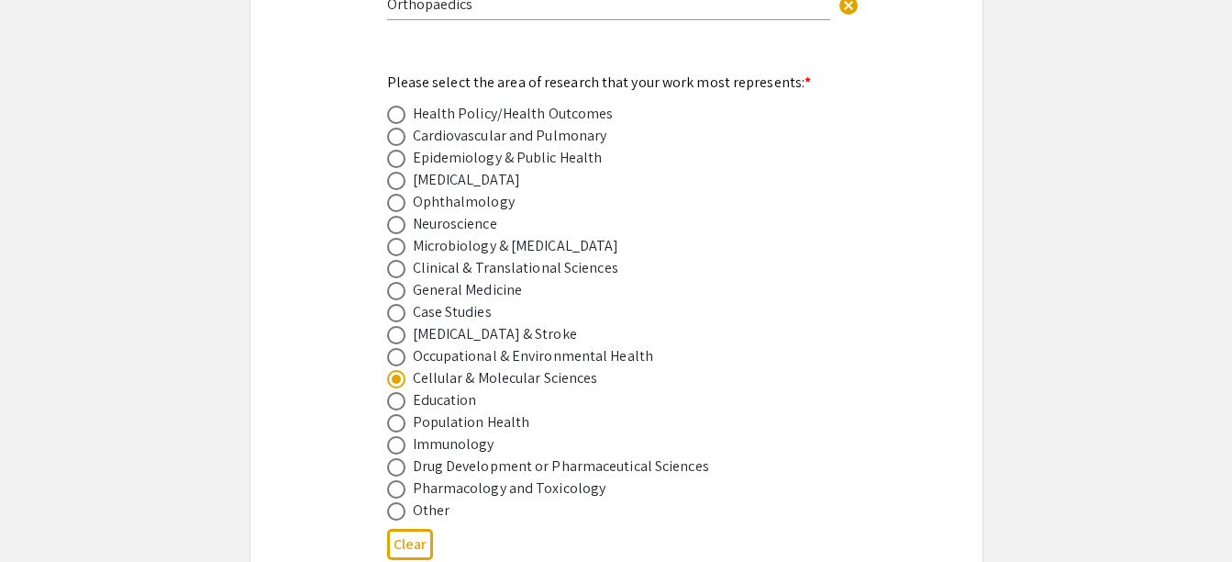
scroll to position [2462, 0]
click at [445, 454] on div "Drug Development or Pharmaceutical Sciences" at bounding box center [561, 465] width 296 height 22
click at [401, 457] on span at bounding box center [396, 466] width 18 height 18
click at [401, 457] on input "radio" at bounding box center [396, 466] width 18 height 18
radio input "true"
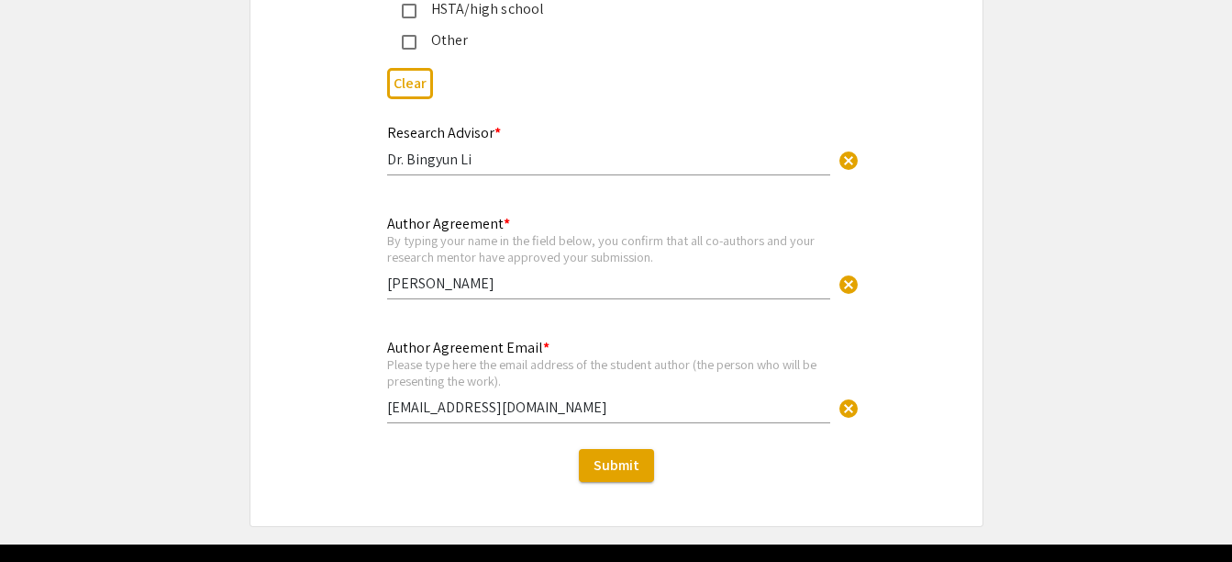
scroll to position [4642, 0]
